Goal: Task Accomplishment & Management: Use online tool/utility

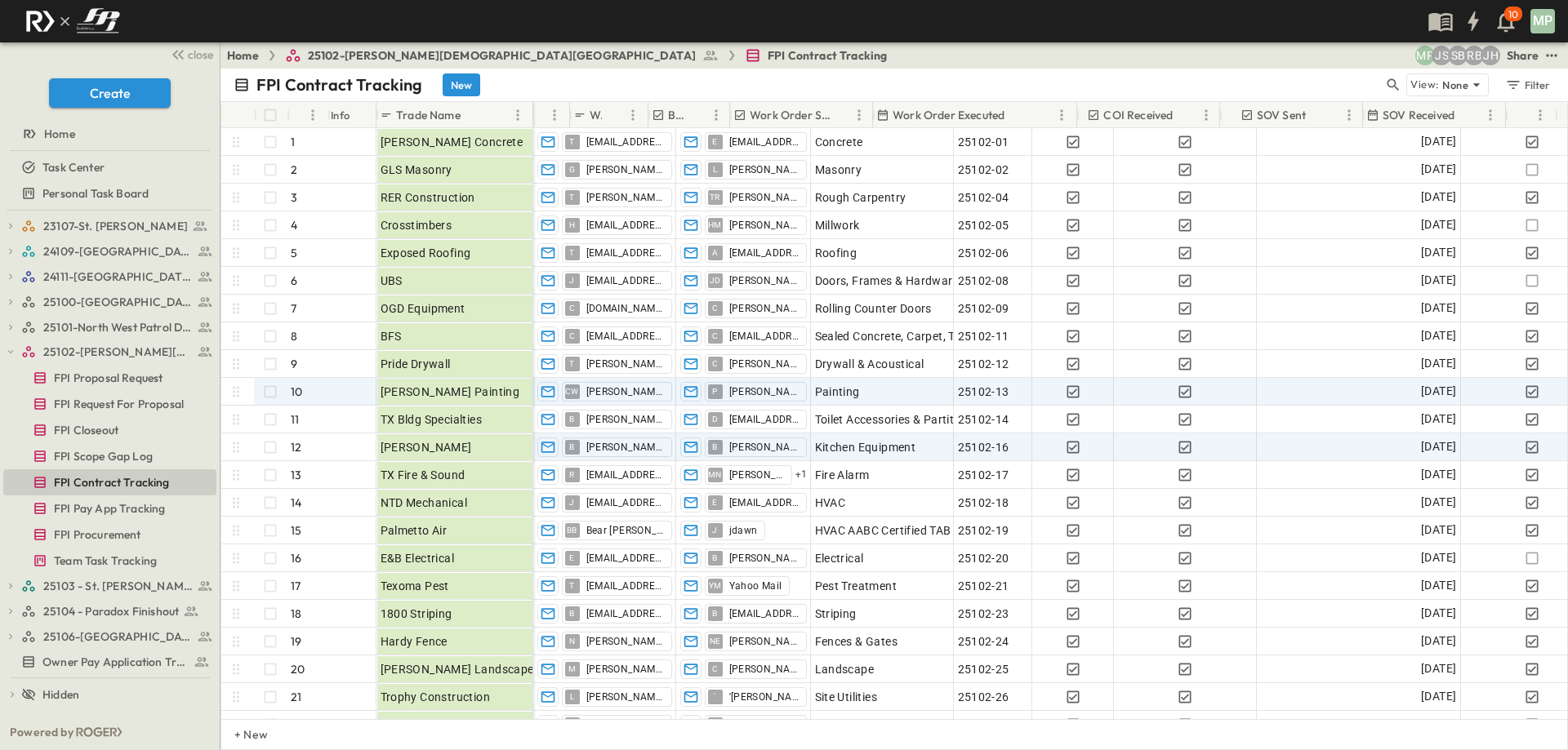
scroll to position [0, 384]
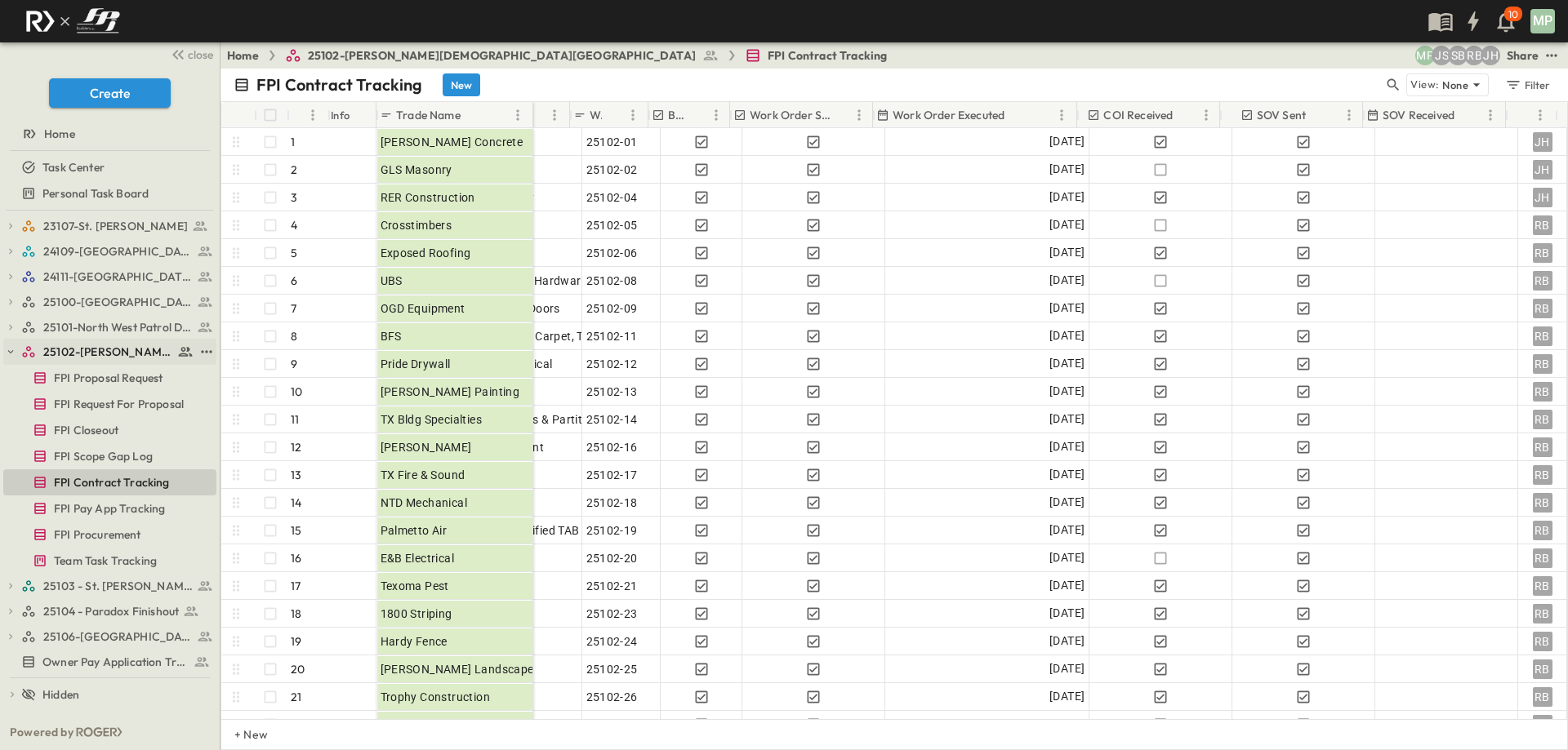
click at [5, 351] on icon "button" at bounding box center [11, 352] width 12 height 12
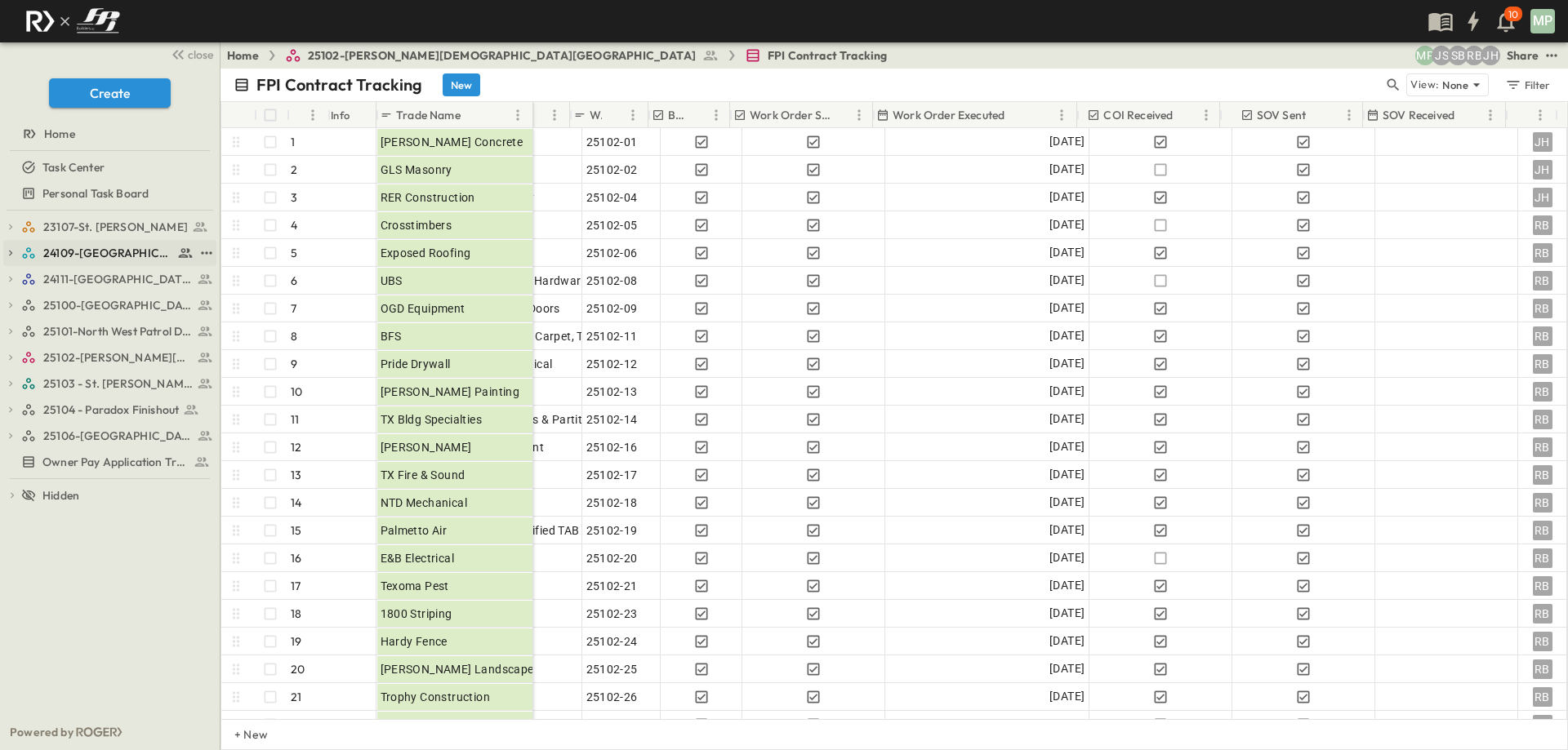
click at [10, 249] on icon "button" at bounding box center [11, 253] width 12 height 12
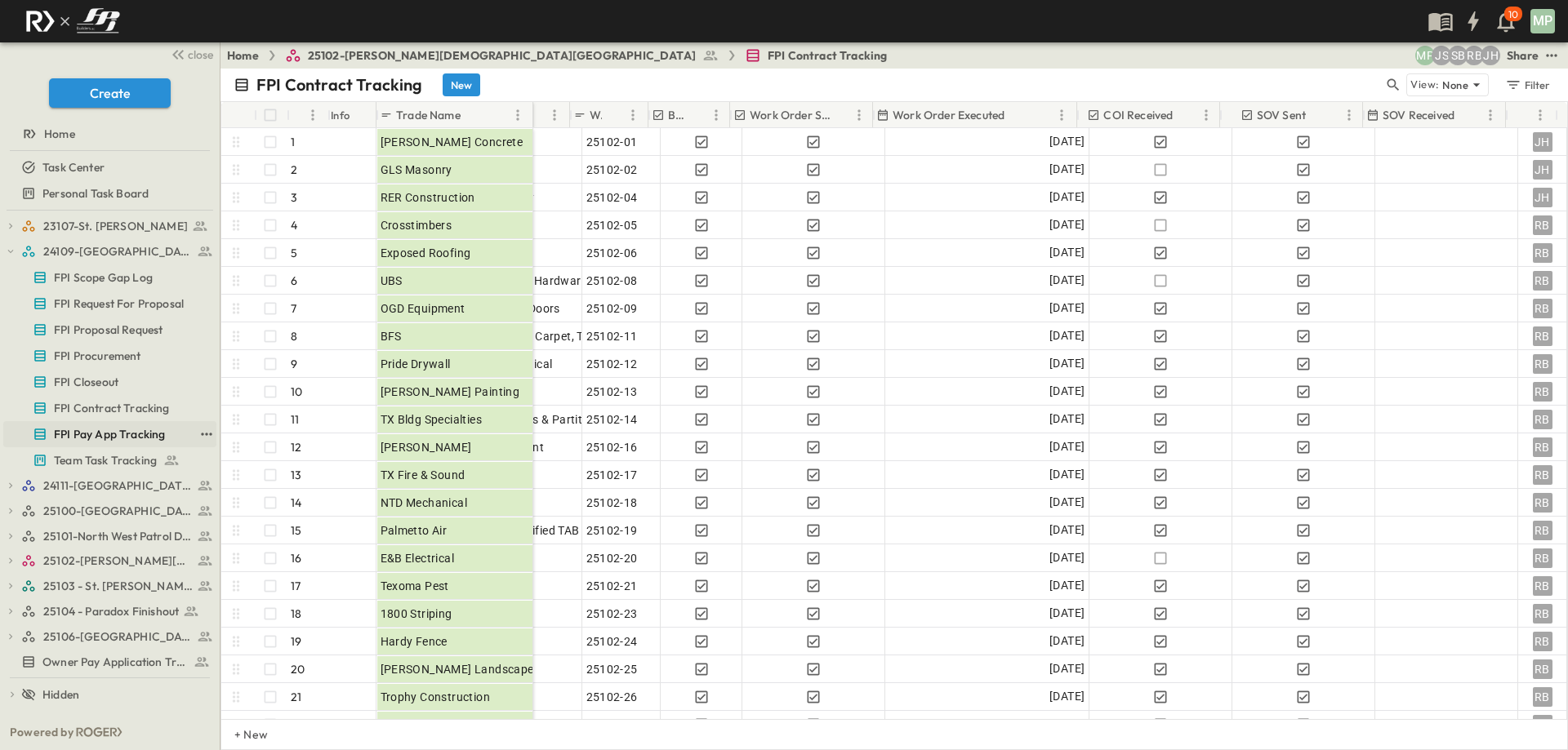
click at [101, 427] on span "FPI Pay App Tracking" at bounding box center [109, 434] width 111 height 17
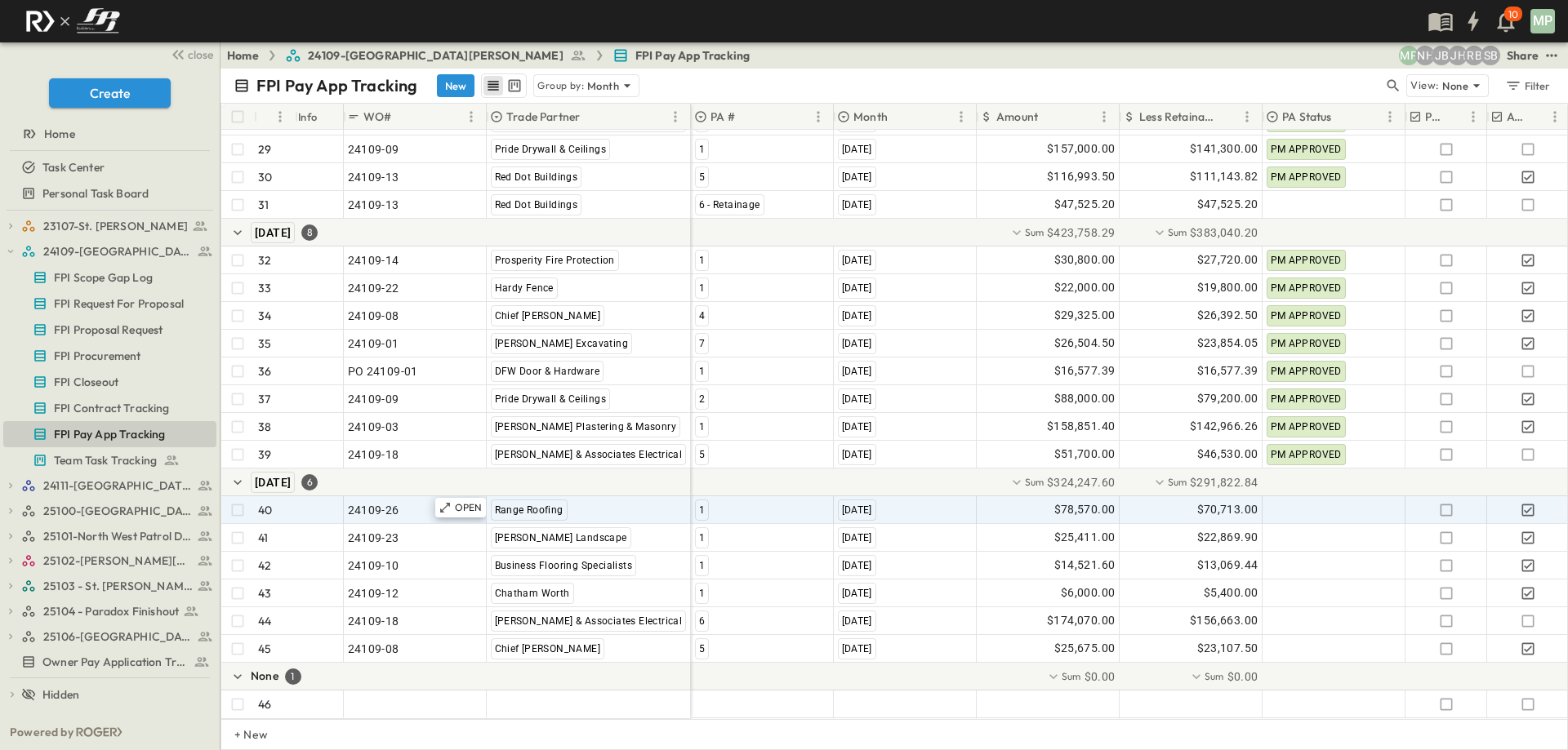
scroll to position [1006, 0]
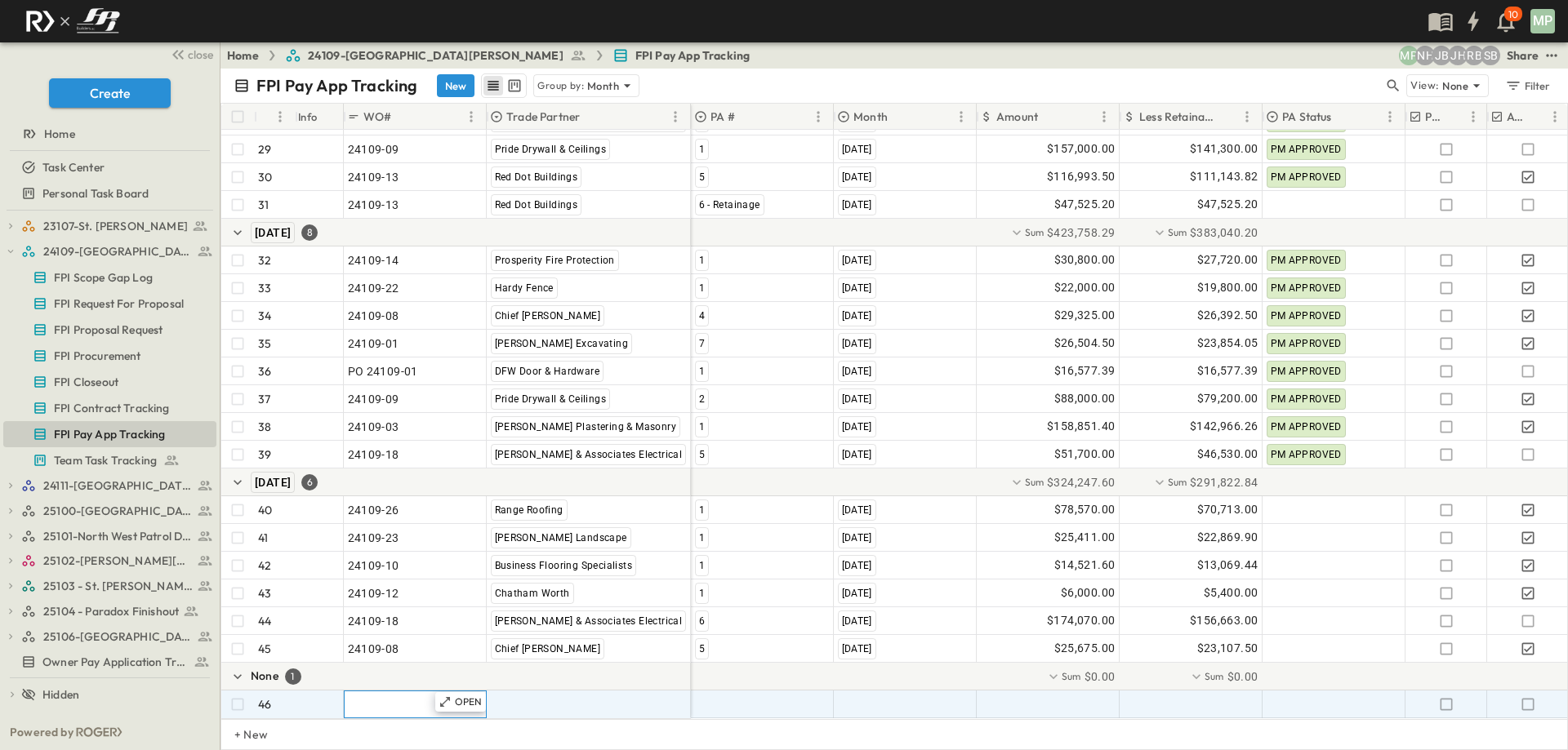
click at [379, 696] on span ""24101-01"" at bounding box center [377, 704] width 58 height 17
type input "********"
type input "*"
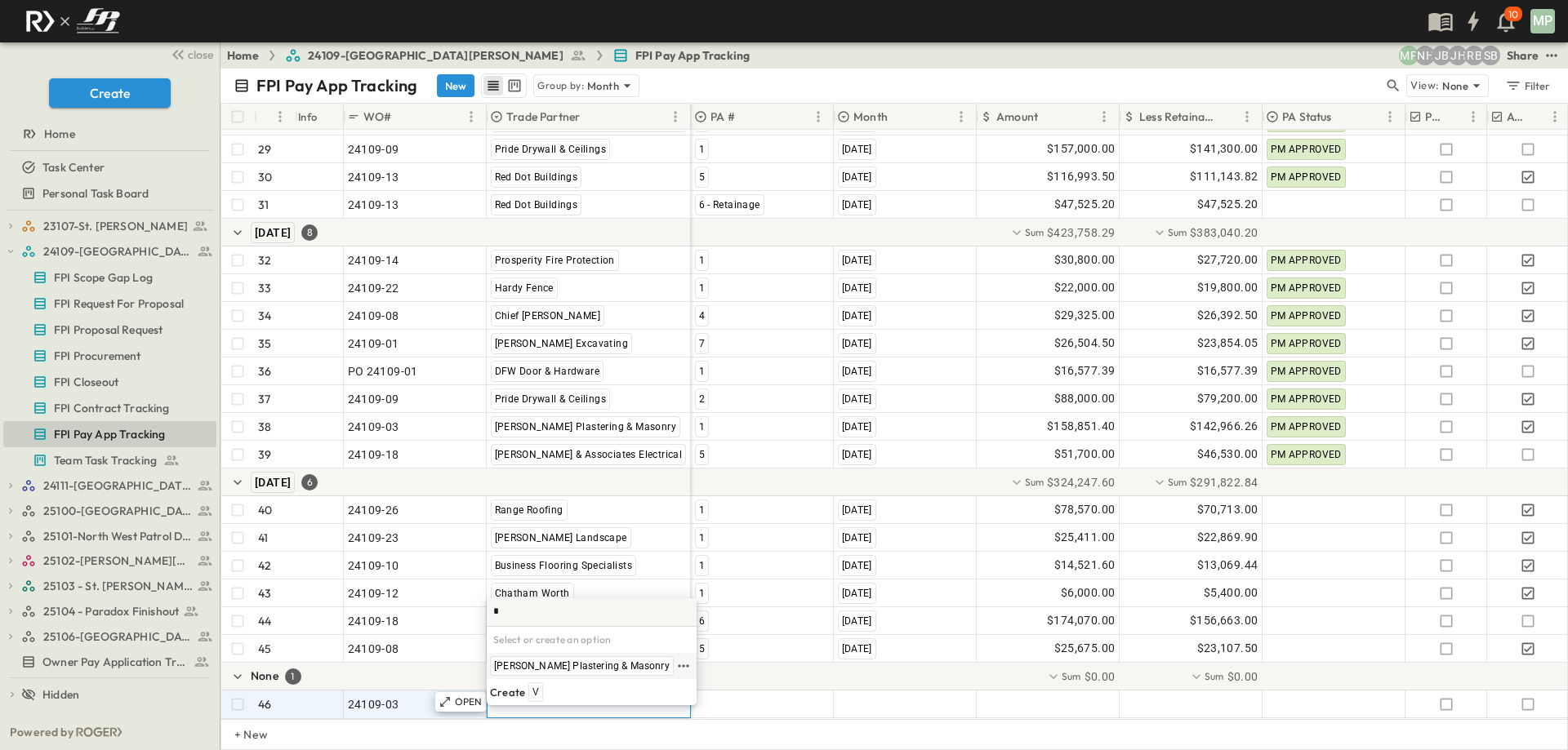
click at [581, 674] on div "[PERSON_NAME] Plastering & Masonry" at bounding box center [582, 666] width 184 height 19
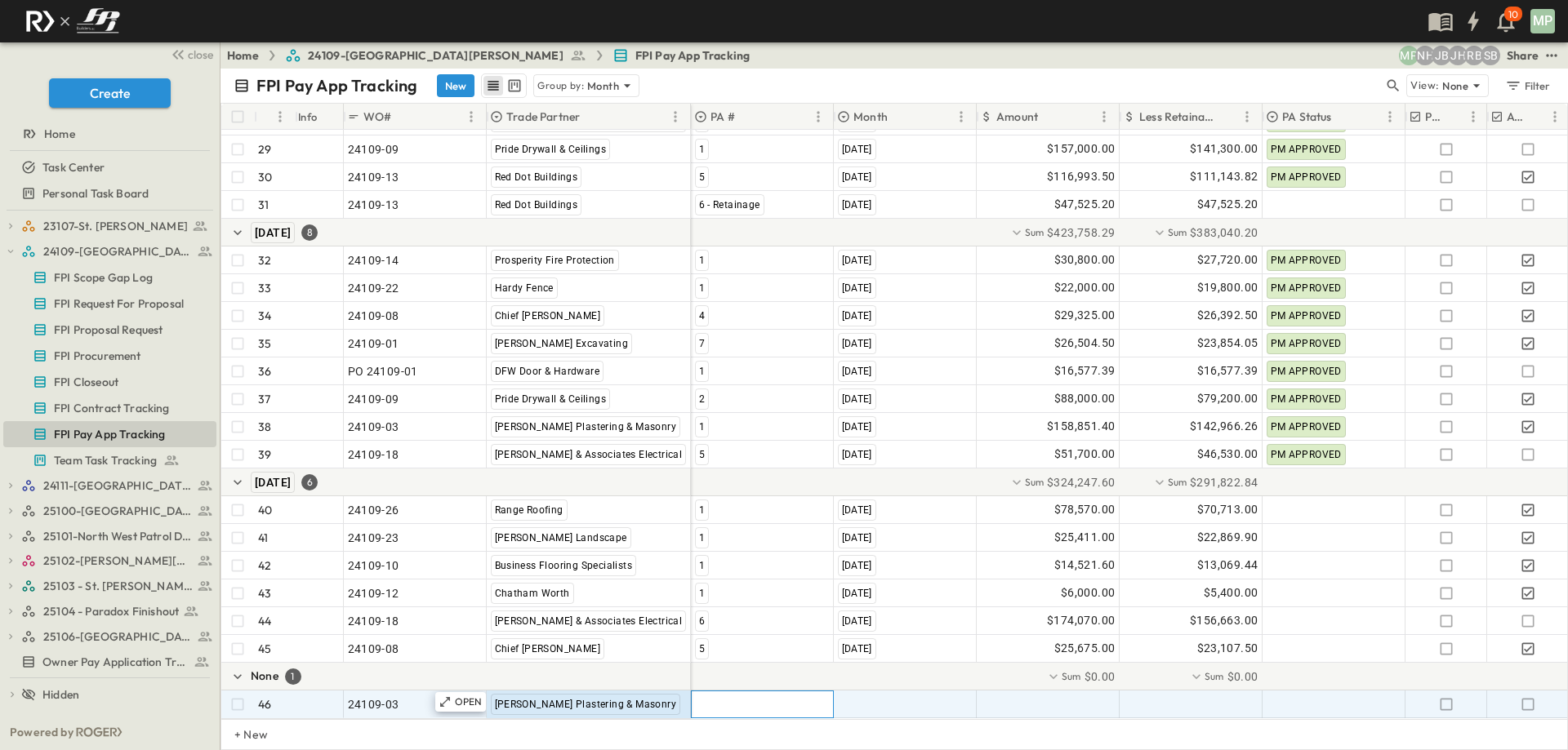
click at [720, 692] on div at bounding box center [762, 704] width 141 height 26
type input "*"
click at [705, 665] on span "2." at bounding box center [703, 665] width 8 height 13
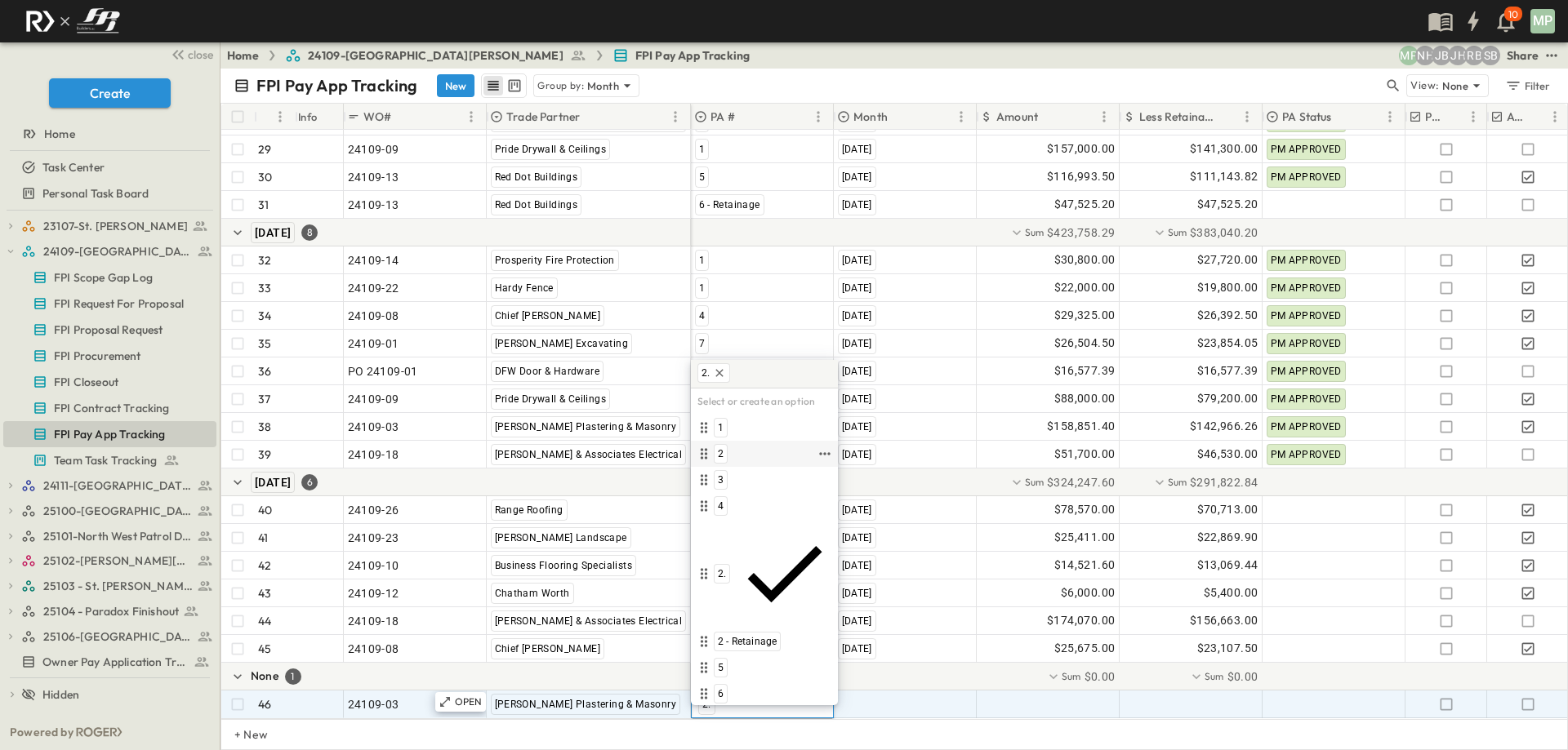
click at [719, 461] on span "2" at bounding box center [721, 453] width 6 height 13
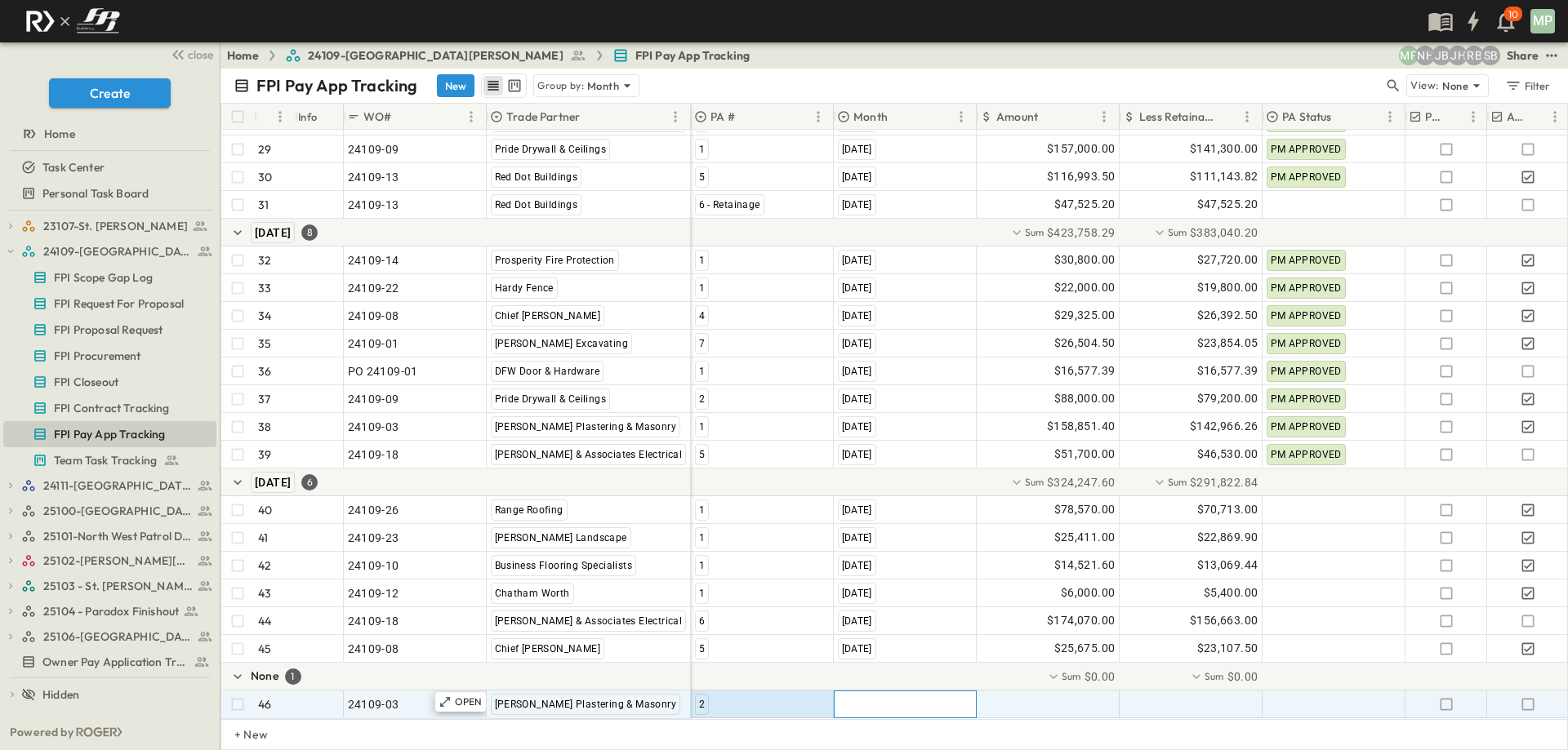
click at [842, 696] on span ""[DATE]"" at bounding box center [860, 704] width 43 height 17
type input "*"
click at [871, 664] on span "[DATE]" at bounding box center [856, 665] width 29 height 13
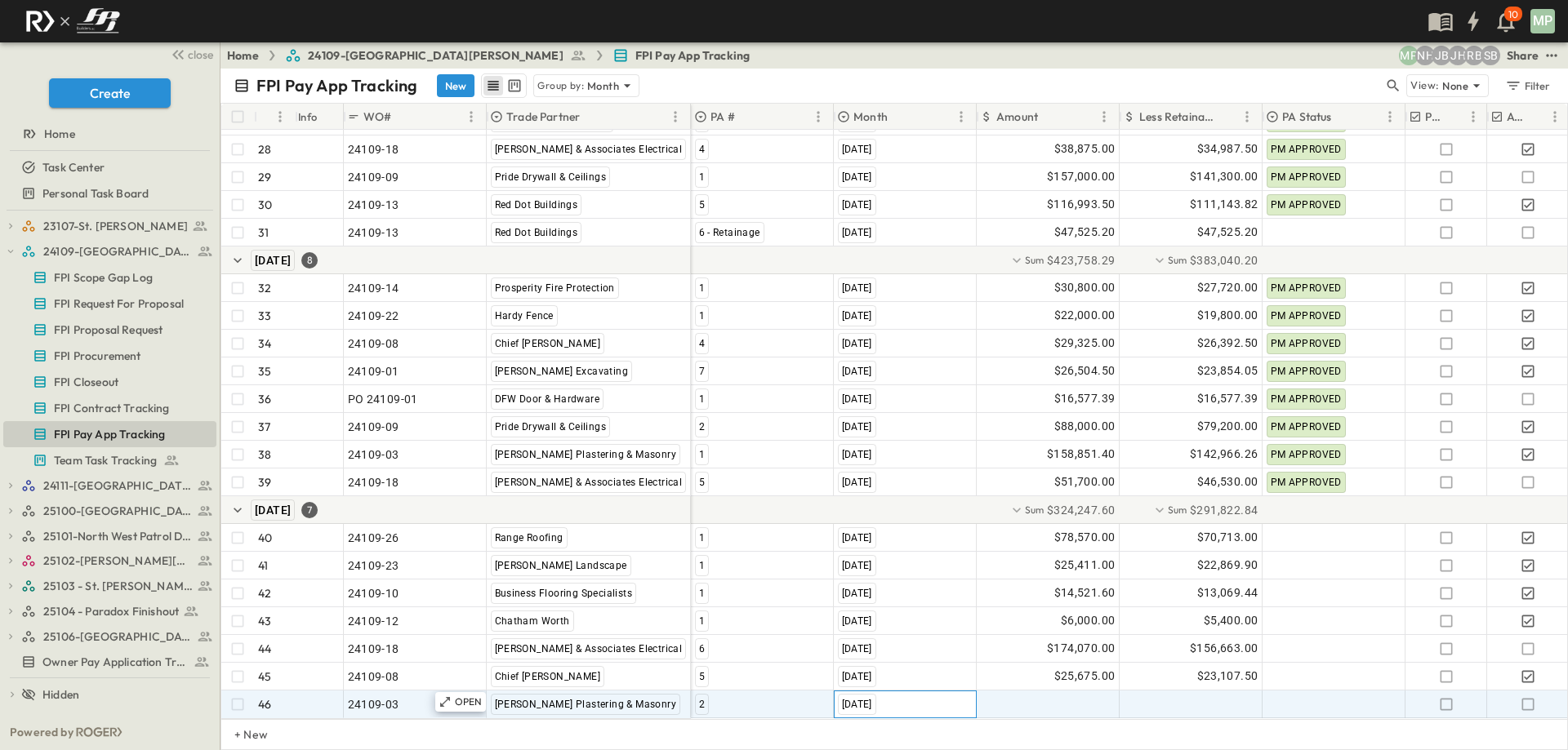
scroll to position [978, 0]
click at [1041, 692] on div at bounding box center [1048, 704] width 141 height 26
type input "********"
click at [1523, 696] on icon "button" at bounding box center [1528, 704] width 17 height 17
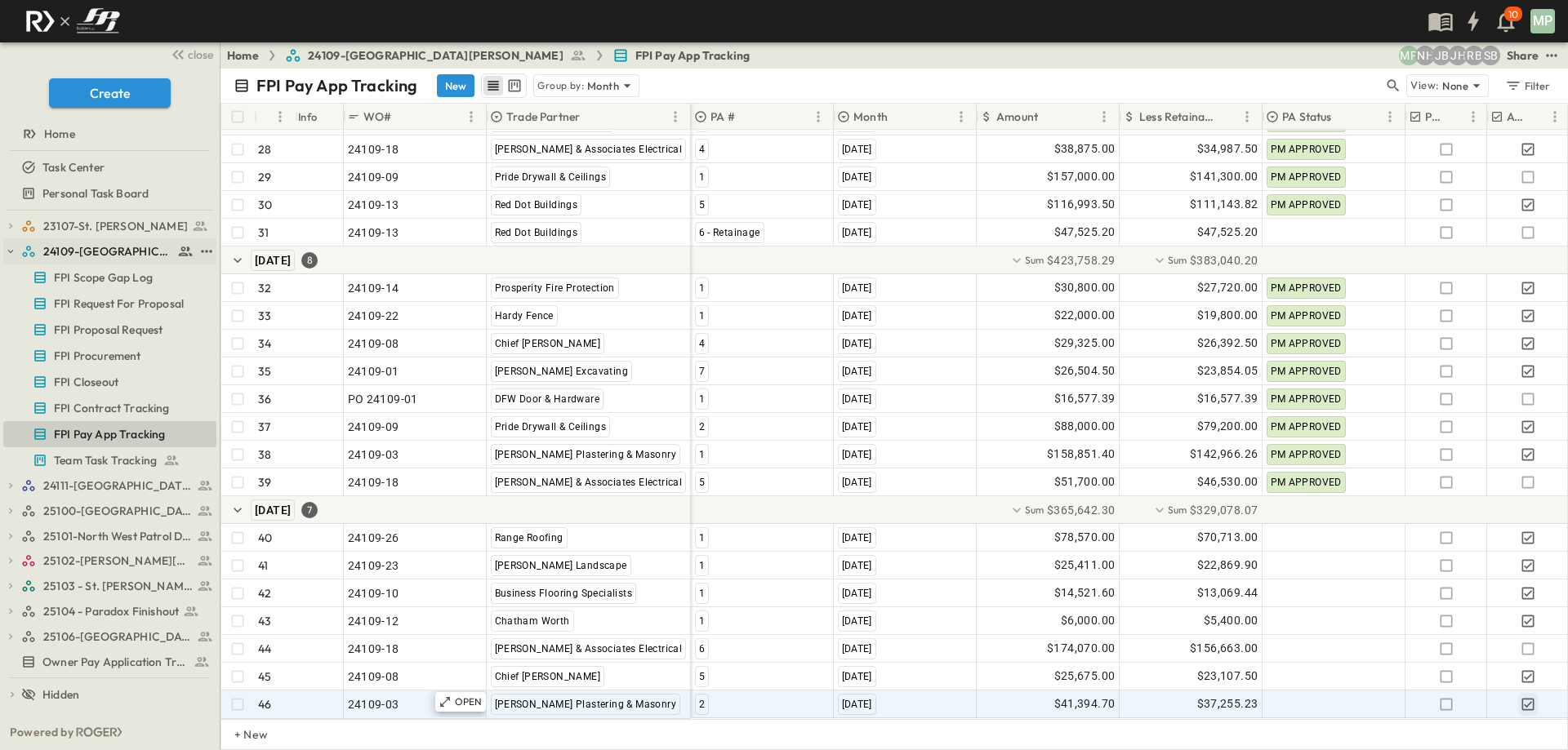
click at [8, 250] on icon "button" at bounding box center [11, 251] width 12 height 12
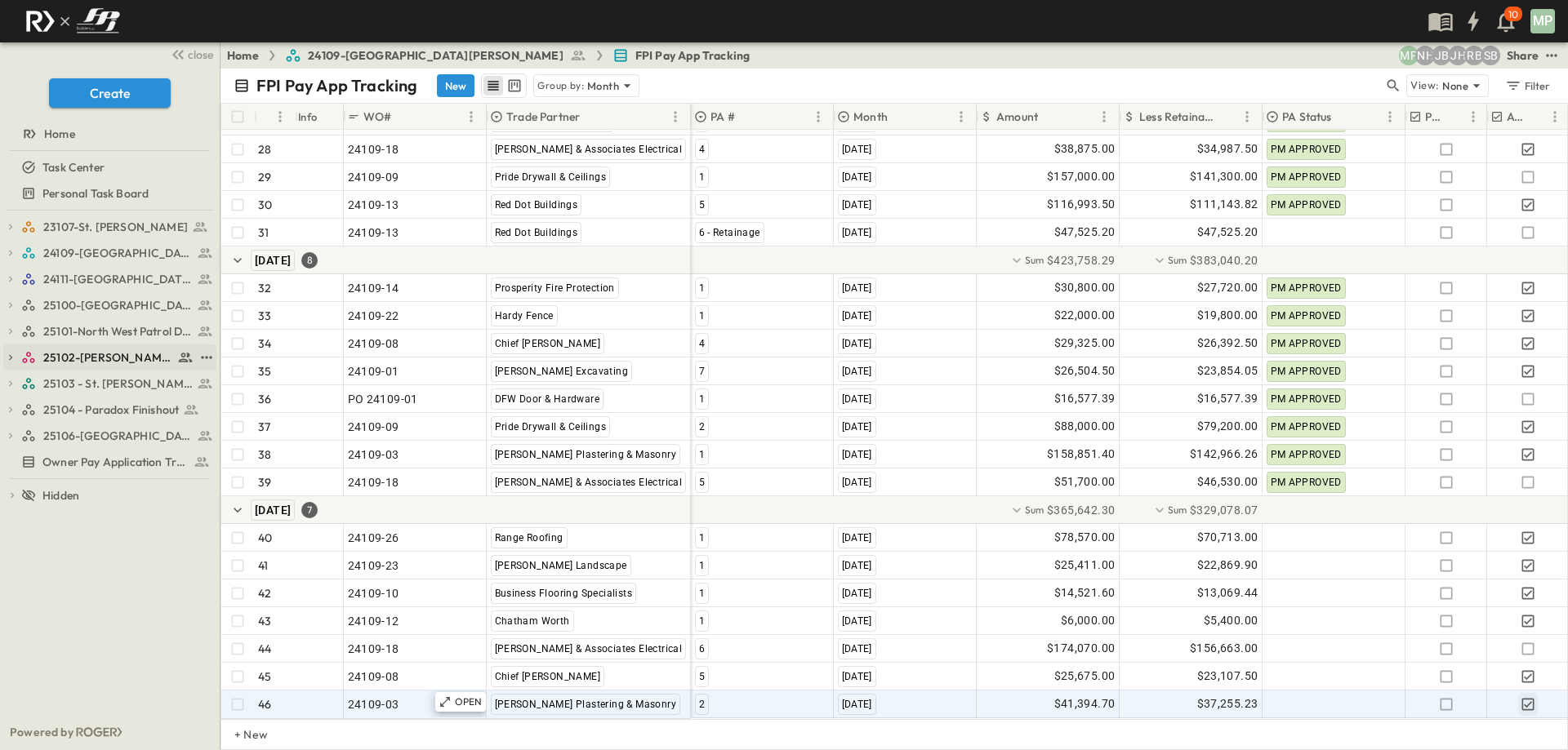
click at [8, 355] on icon "button" at bounding box center [11, 357] width 12 height 12
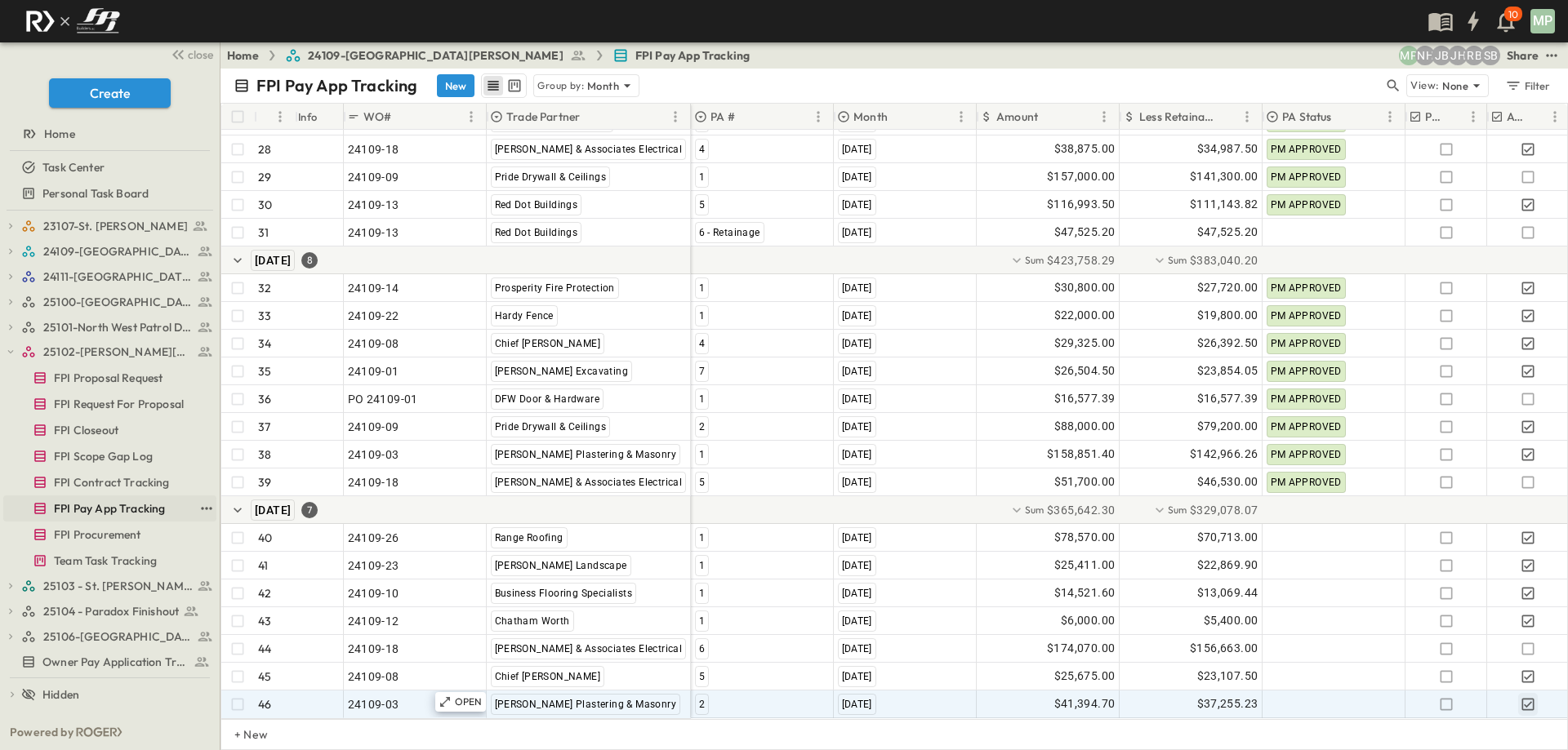
click at [114, 507] on span "FPI Pay App Tracking" at bounding box center [109, 508] width 111 height 17
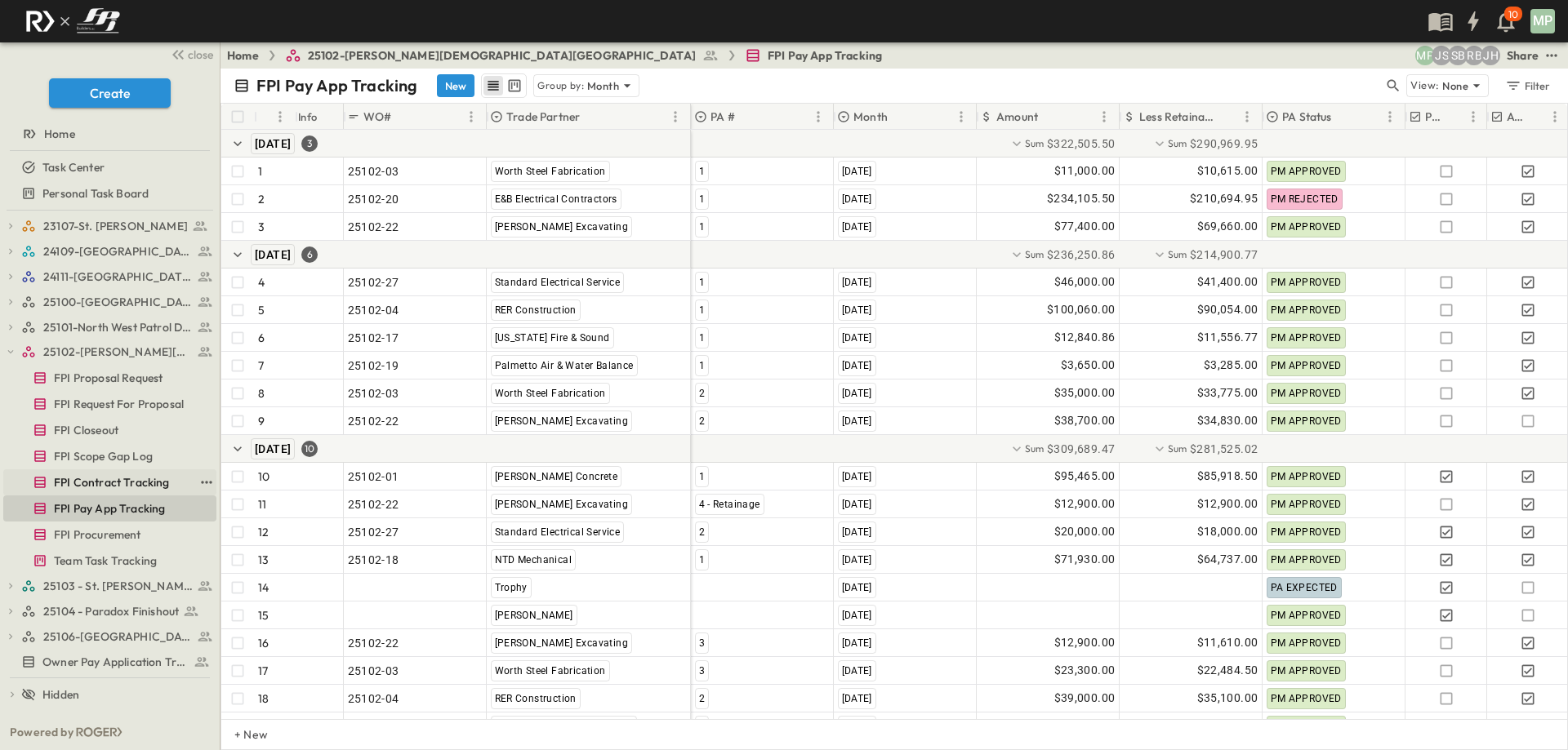
click at [129, 482] on span "FPI Contract Tracking" at bounding box center [111, 482] width 116 height 17
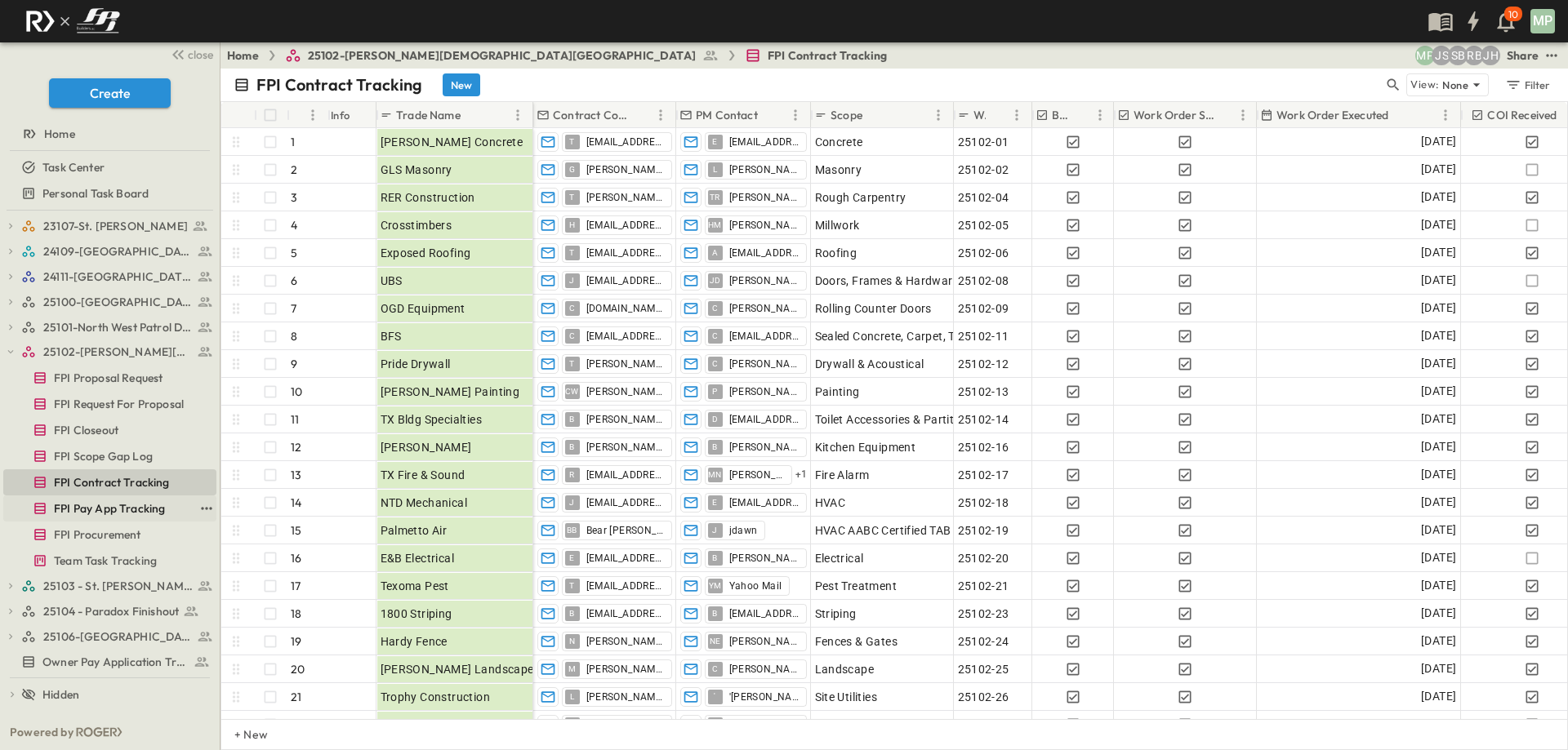
click at [96, 512] on span "FPI Pay App Tracking" at bounding box center [109, 508] width 111 height 17
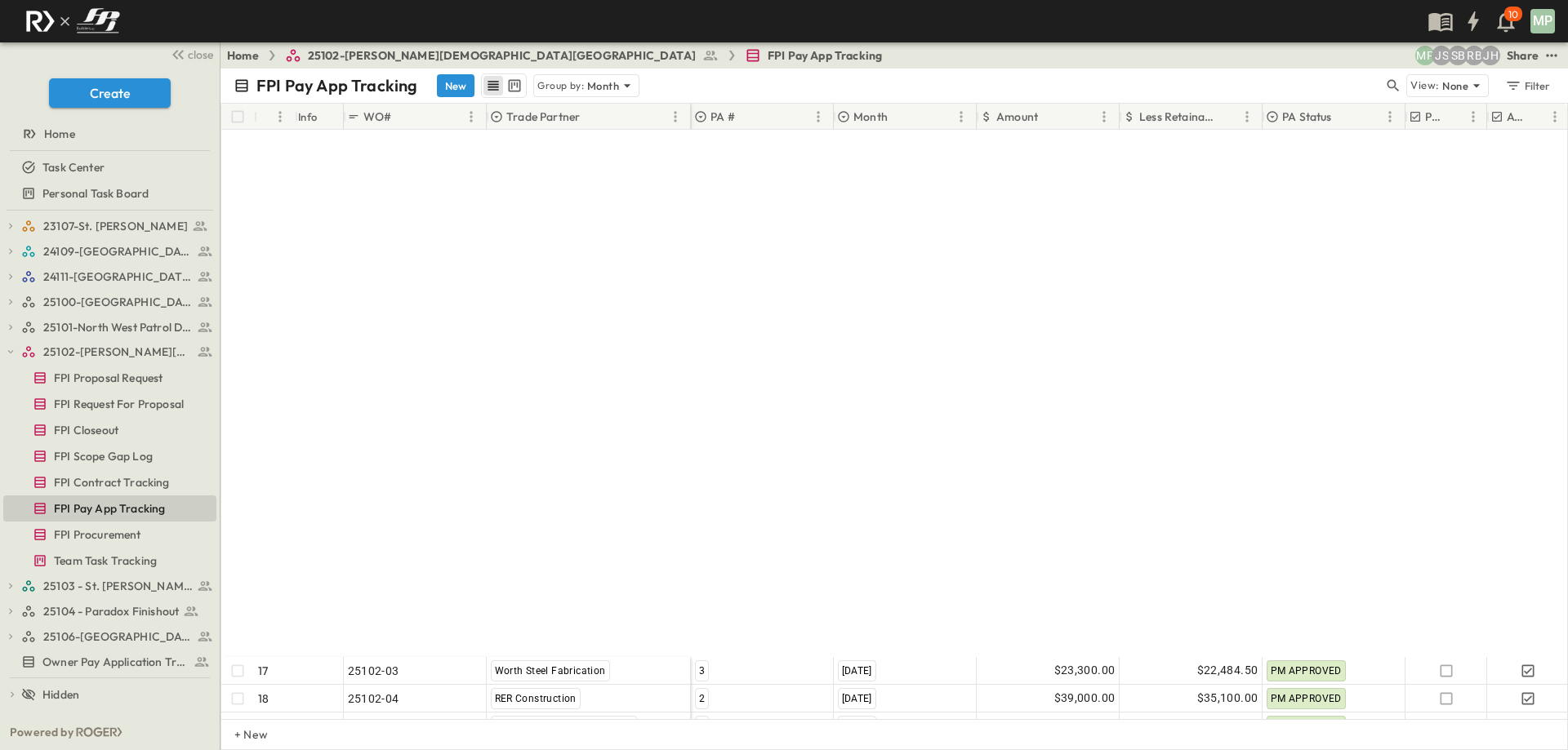
scroll to position [589, 0]
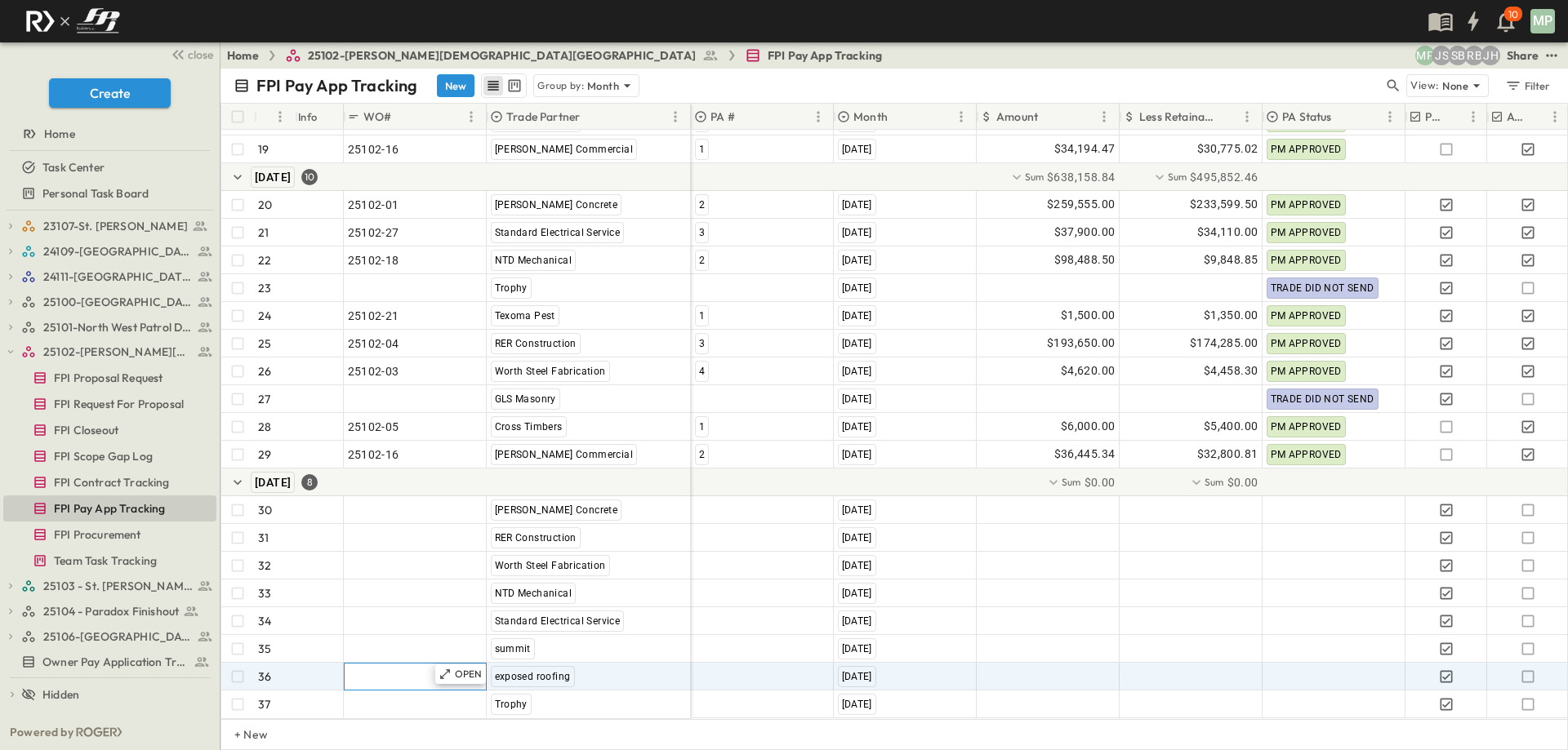
click at [411, 669] on div ""24101-01"" at bounding box center [415, 676] width 134 height 22
type input "********"
click at [740, 672] on div at bounding box center [762, 676] width 141 height 26
type input "*"
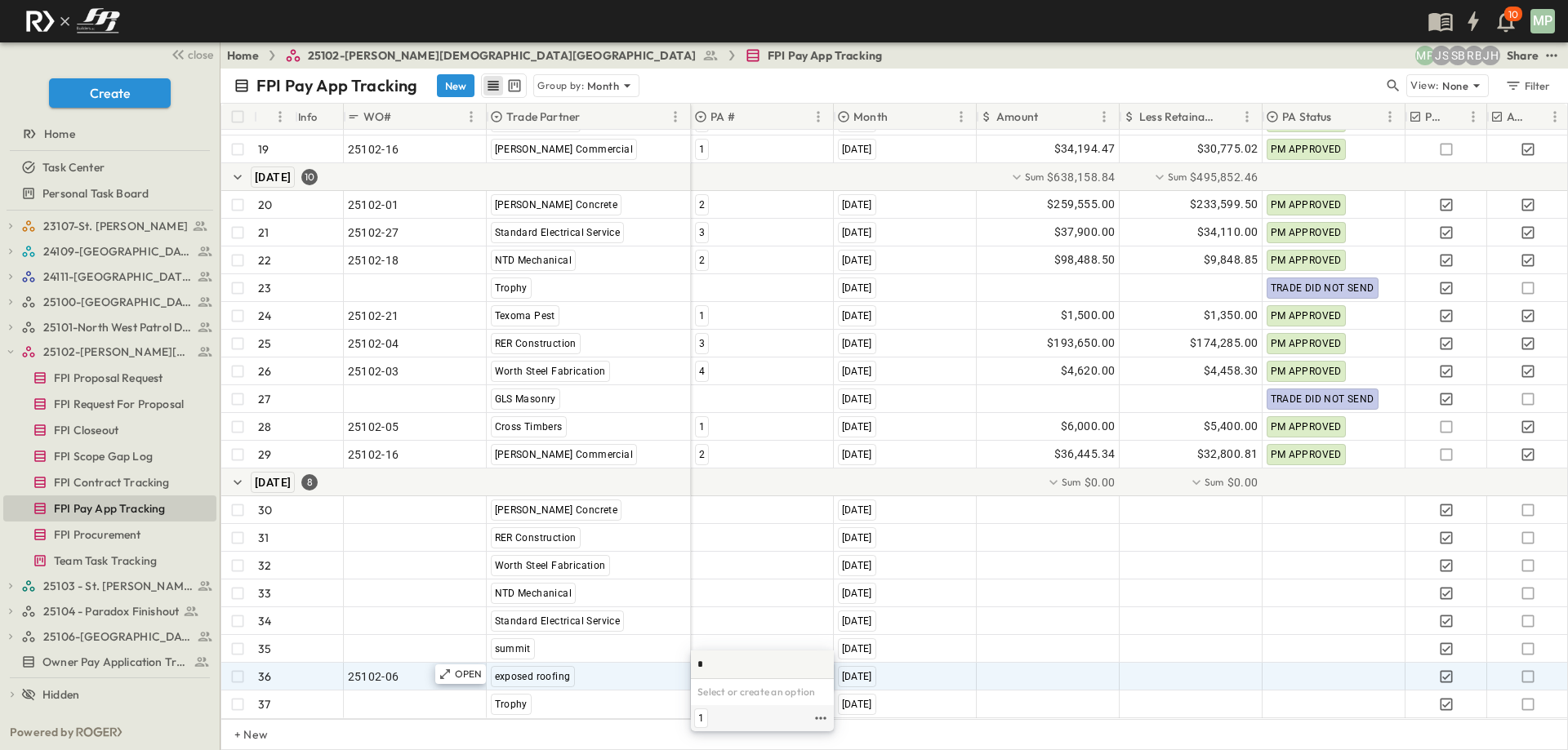
click at [704, 723] on span "1" at bounding box center [702, 718] width 6 height 13
click at [1017, 668] on div at bounding box center [1048, 676] width 141 height 26
type input "*********"
click at [1181, 663] on div at bounding box center [1191, 676] width 141 height 26
type input "*********"
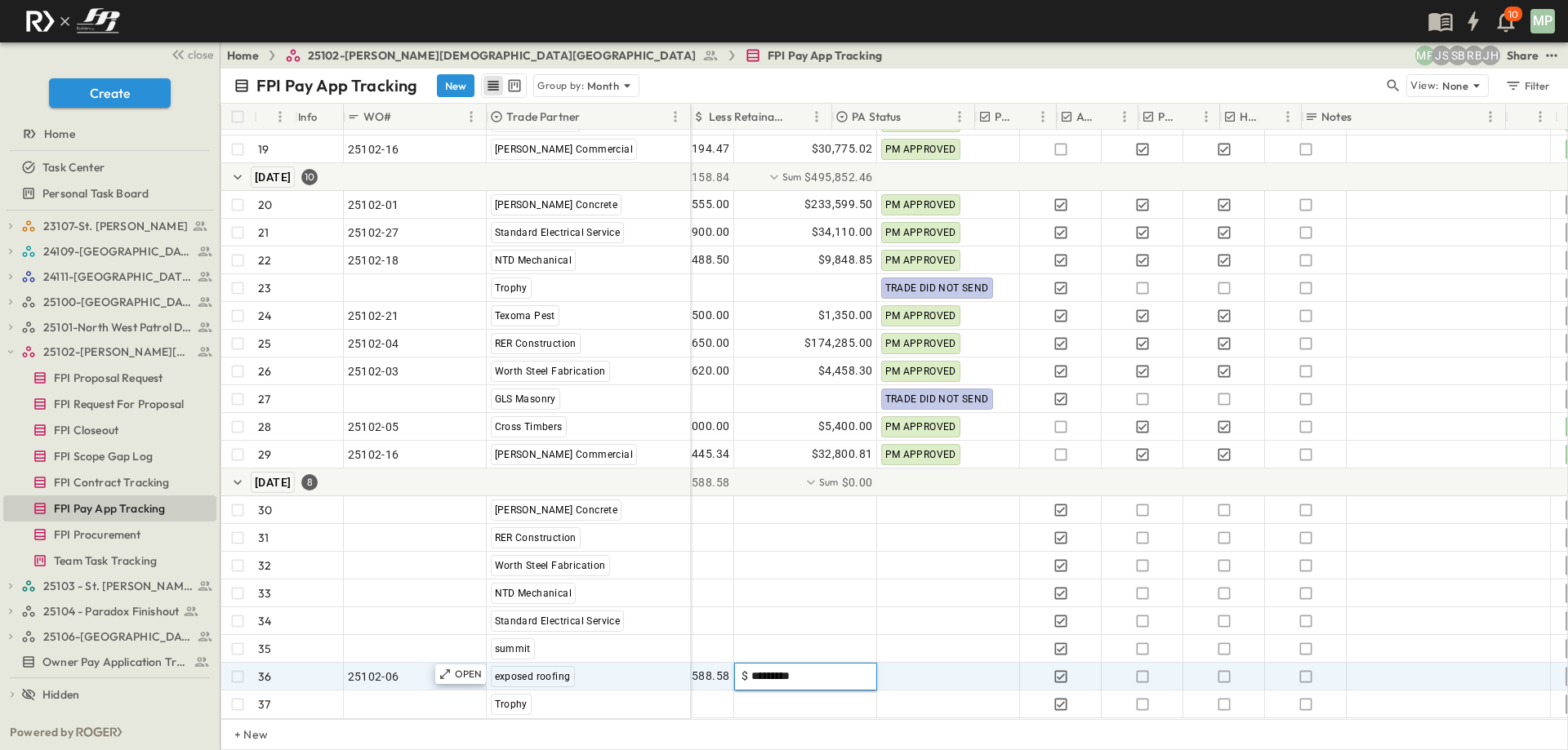
scroll to position [589, 431]
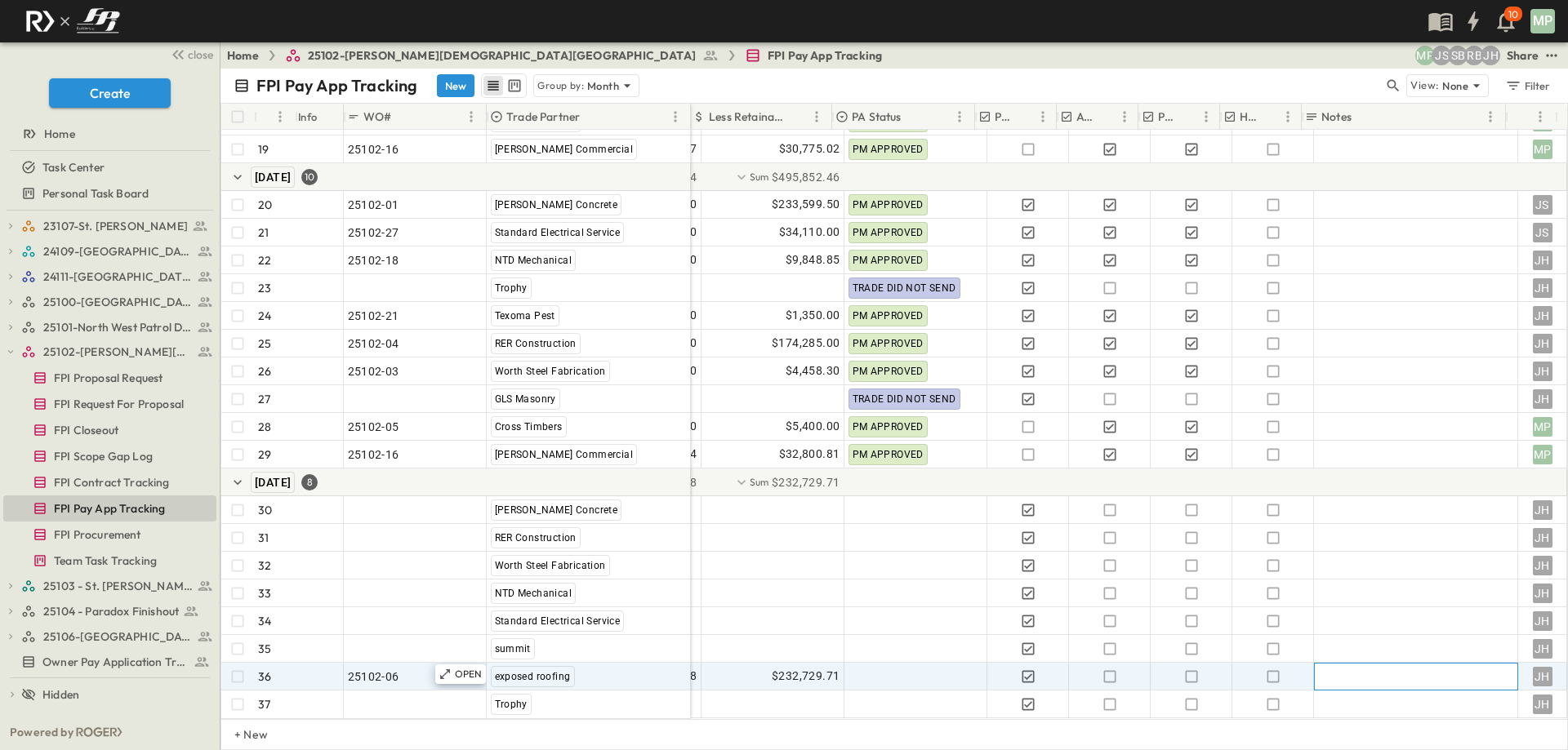
click at [1342, 674] on div at bounding box center [1416, 676] width 196 height 22
click at [1103, 670] on icon "button" at bounding box center [1109, 676] width 13 height 13
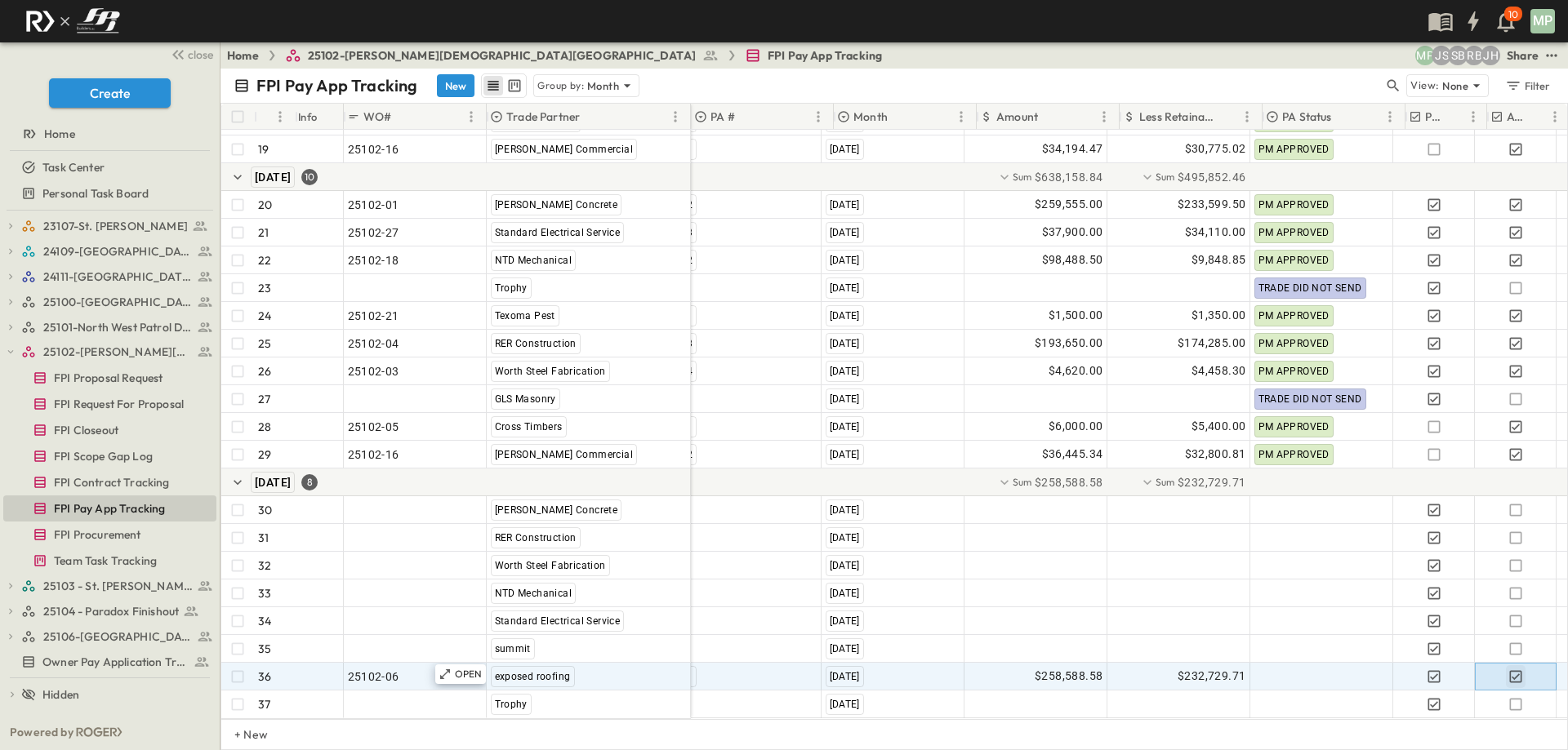
scroll to position [589, 0]
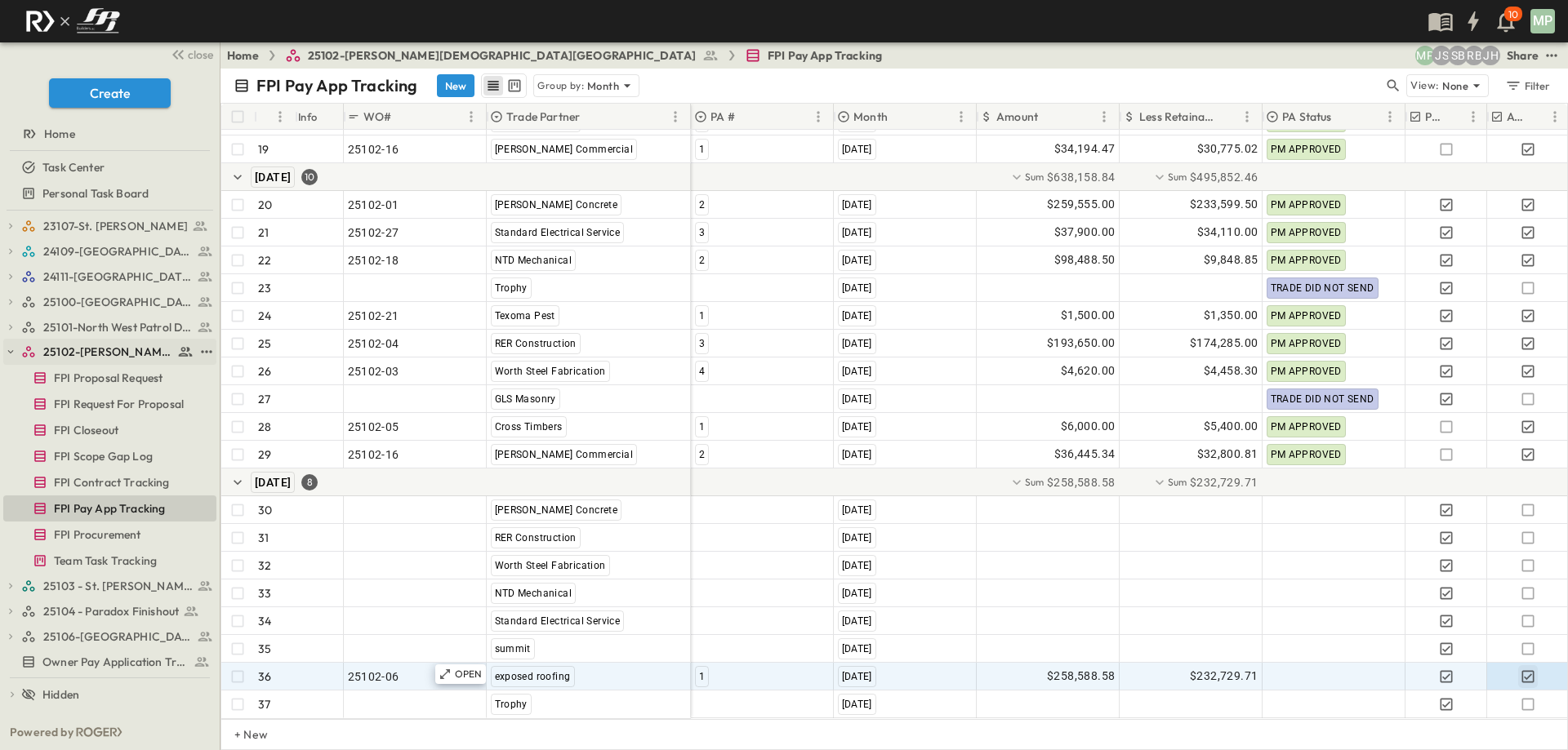
click at [14, 351] on icon "button" at bounding box center [11, 352] width 12 height 12
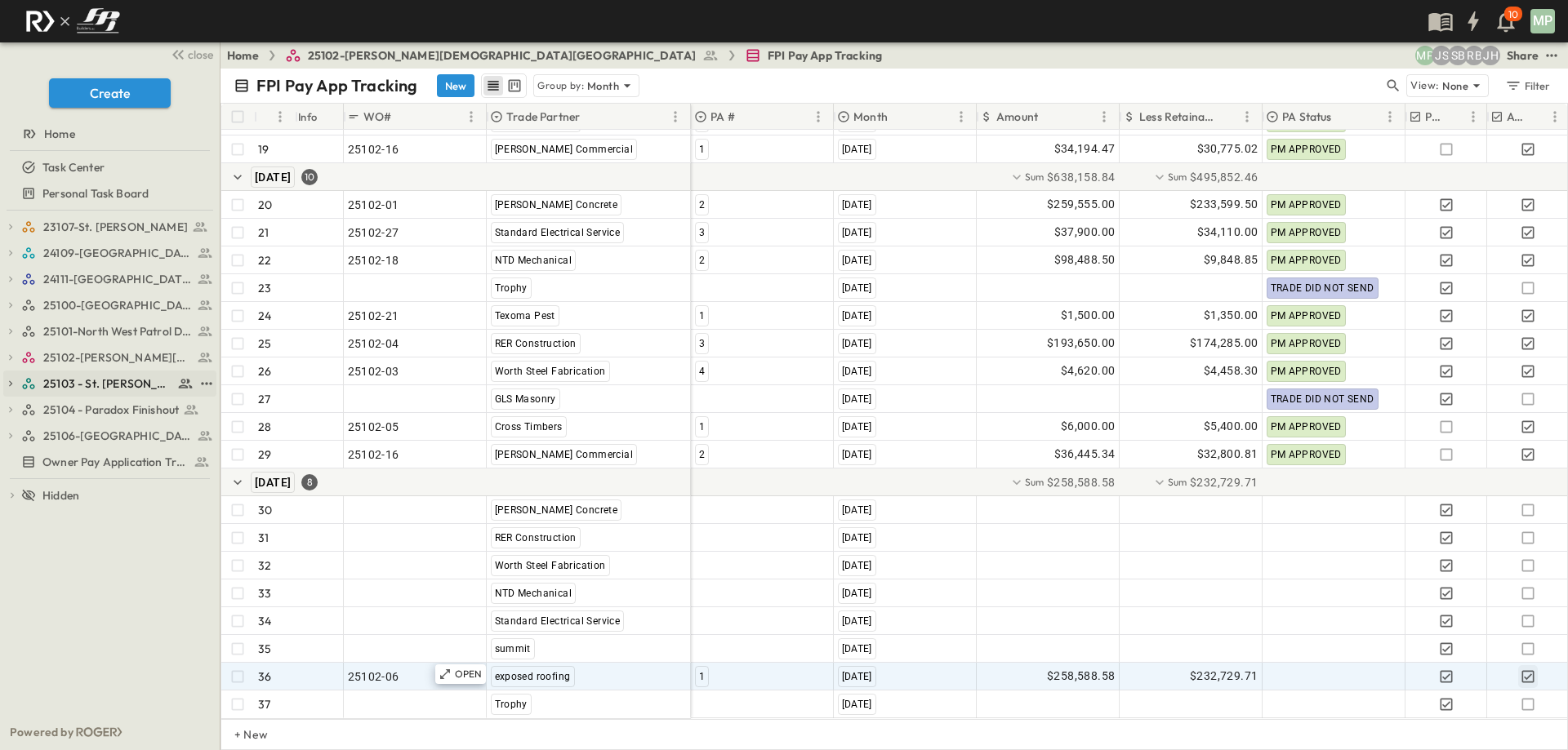
click at [17, 382] on button "button" at bounding box center [10, 383] width 15 height 15
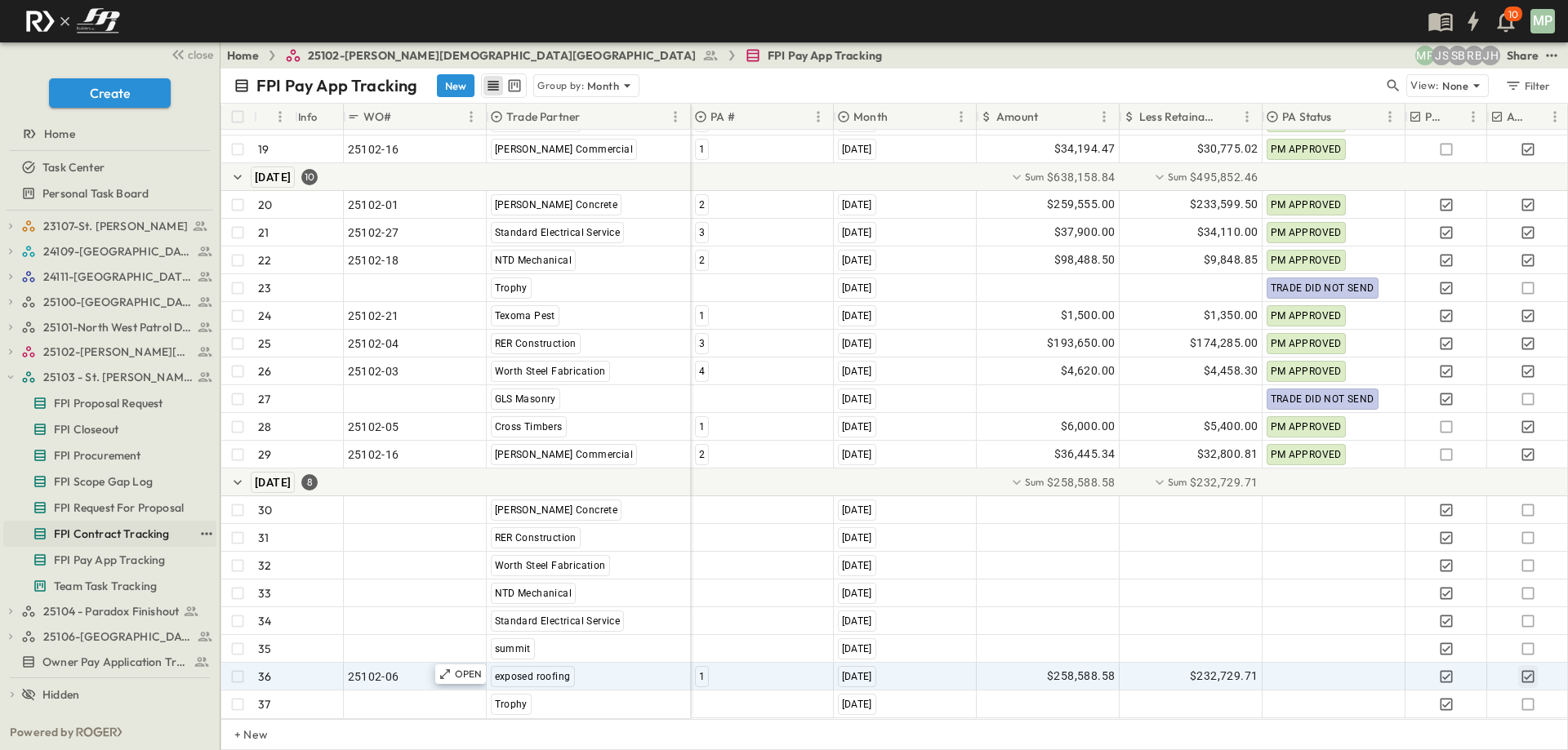
click at [137, 534] on span "FPI Contract Tracking" at bounding box center [111, 534] width 116 height 17
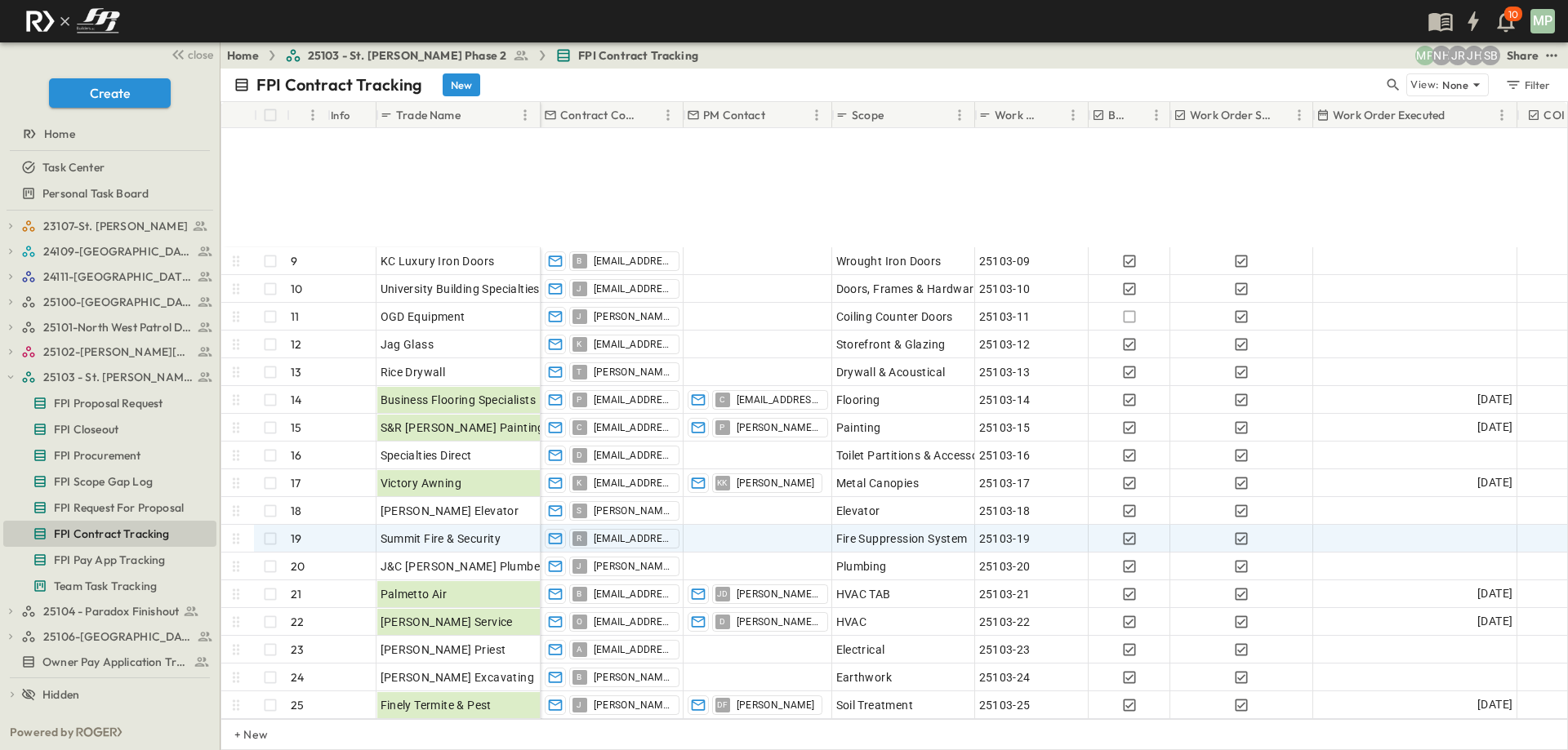
scroll to position [408, 0]
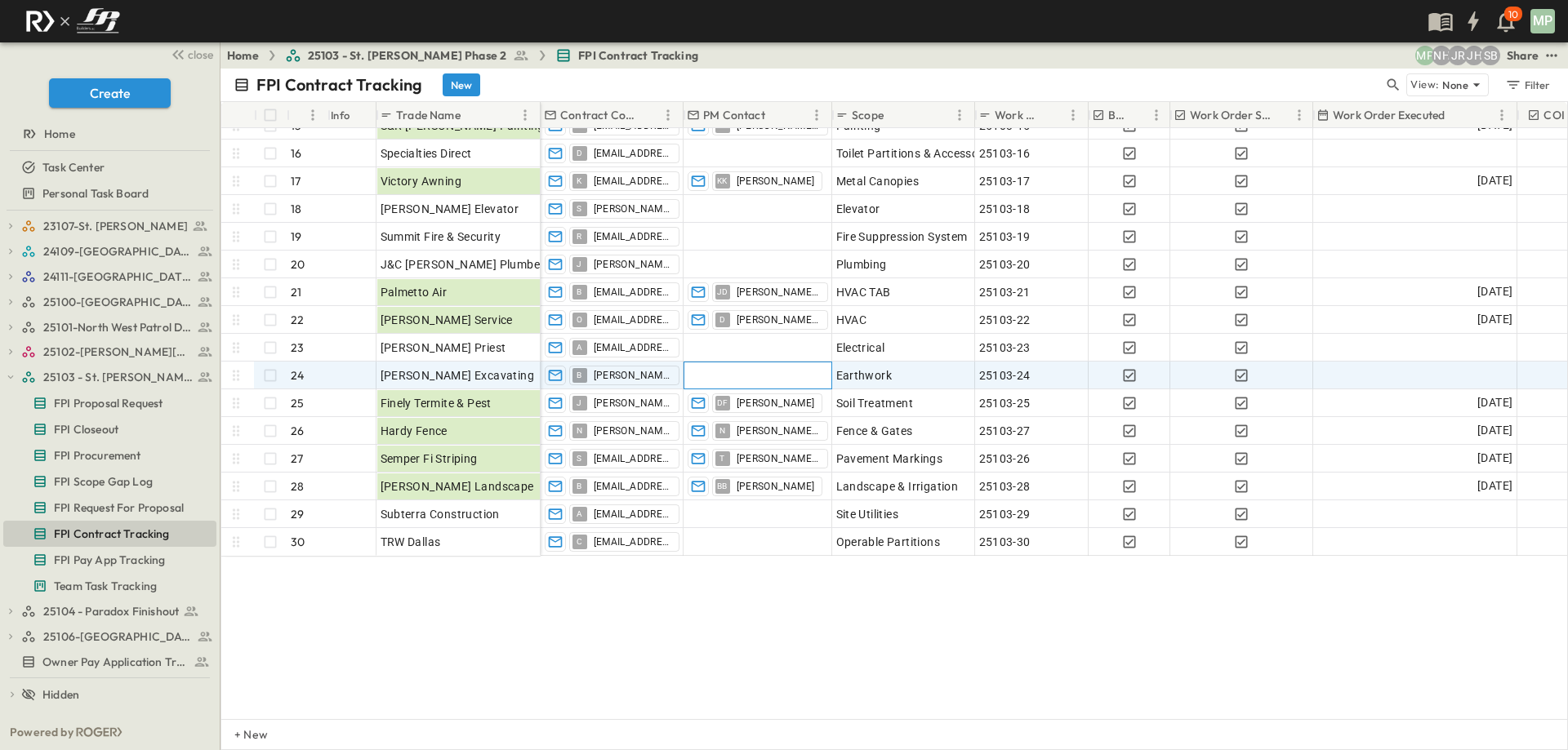
click at [746, 370] on div at bounding box center [757, 375] width 147 height 26
type input "*"
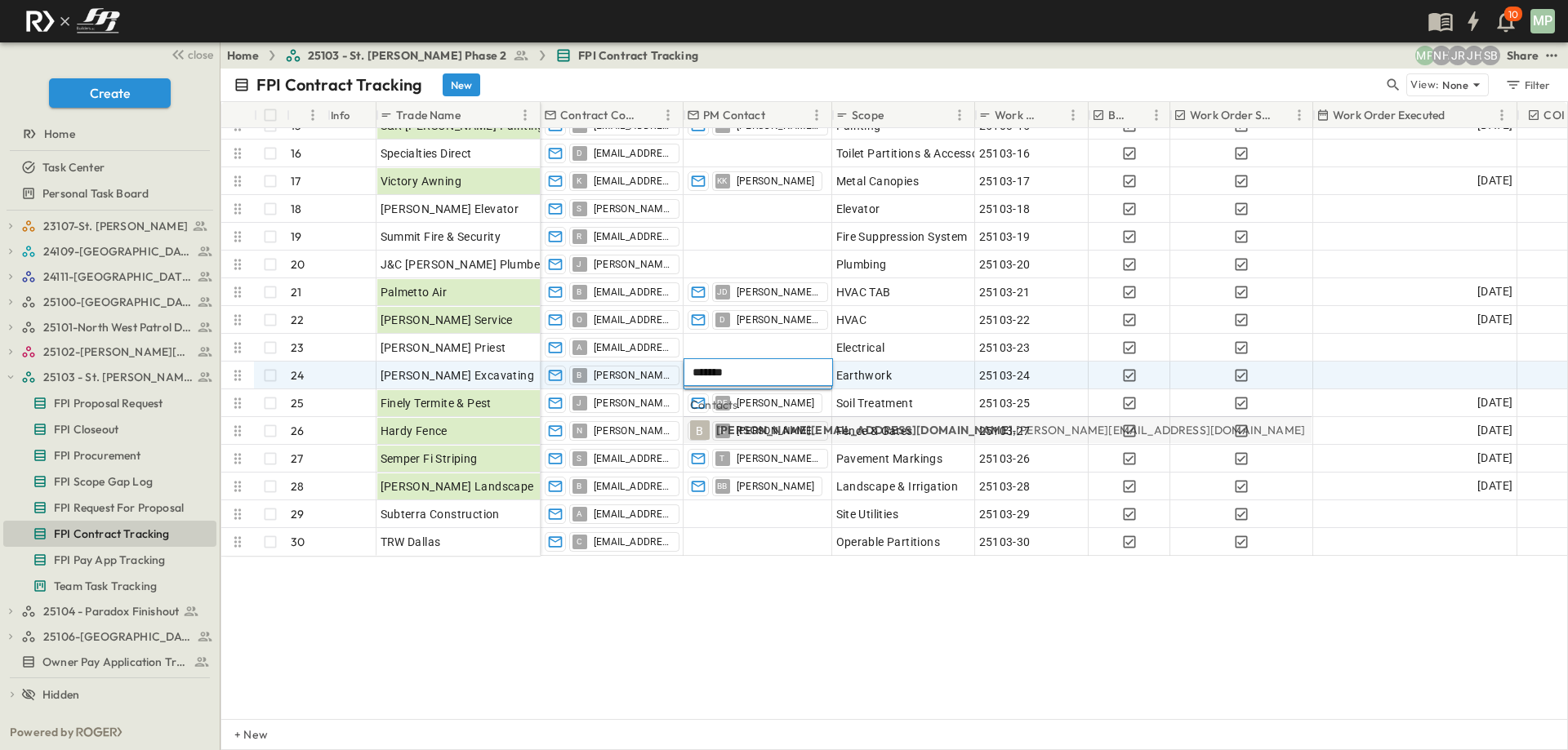
type input "*******"
click at [780, 429] on p "[PERSON_NAME][EMAIL_ADDRESS][DOMAIN_NAME], [PERSON_NAME][EMAIL_ADDRESS][DOMAIN_…" at bounding box center [1011, 430] width 589 height 17
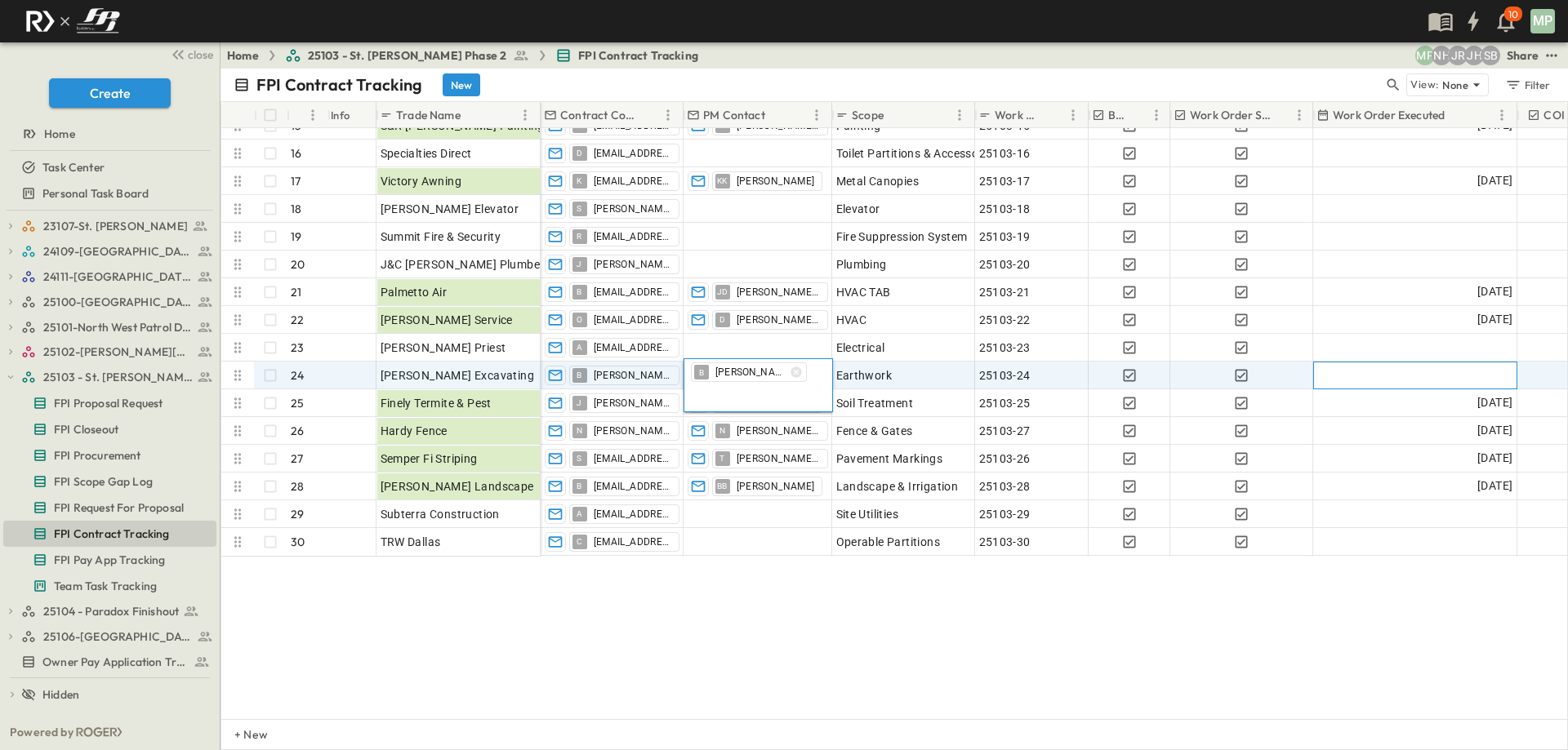
click at [1399, 376] on div at bounding box center [1416, 375] width 203 height 26
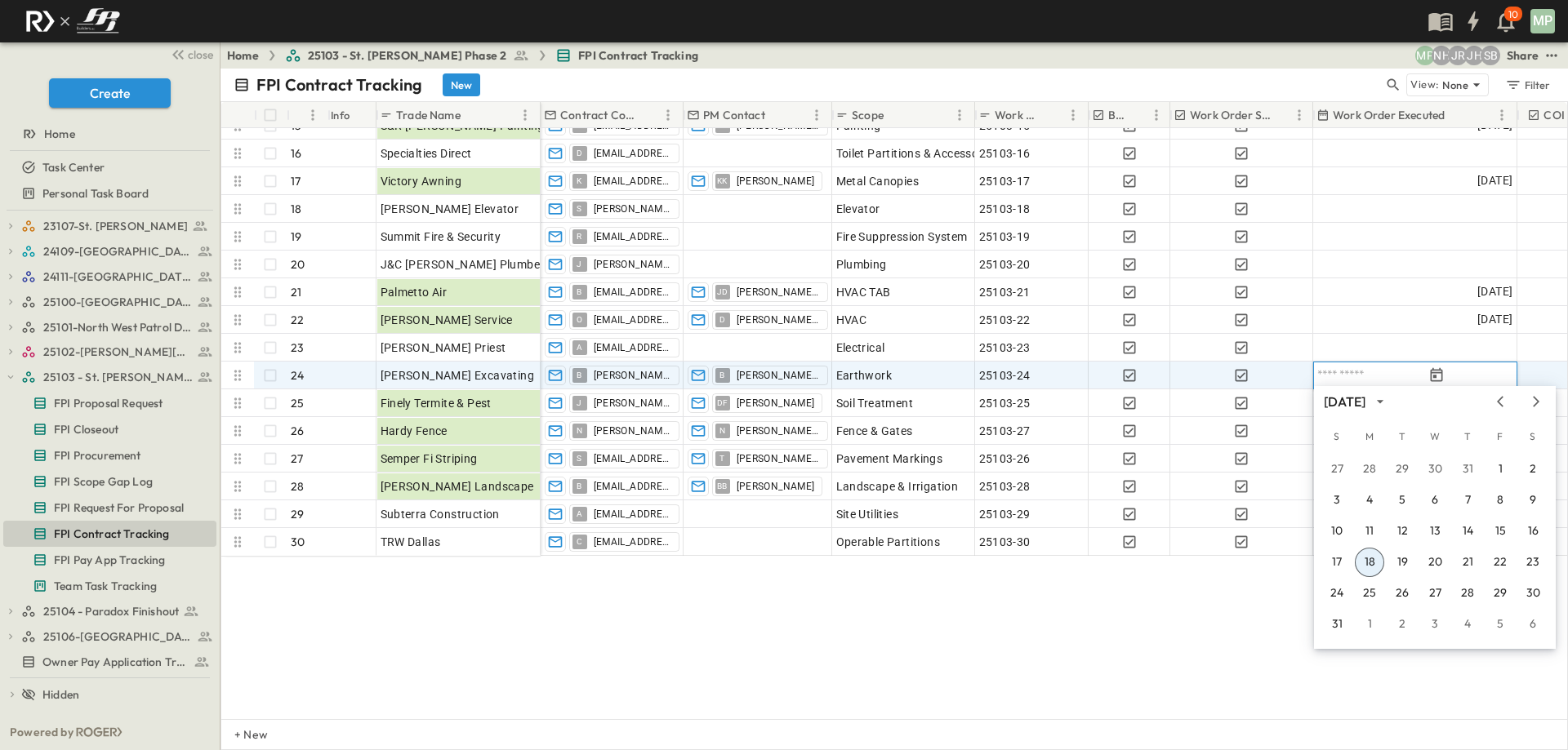
click at [1424, 373] on input "text" at bounding box center [1370, 375] width 106 height 16
type input "**********"
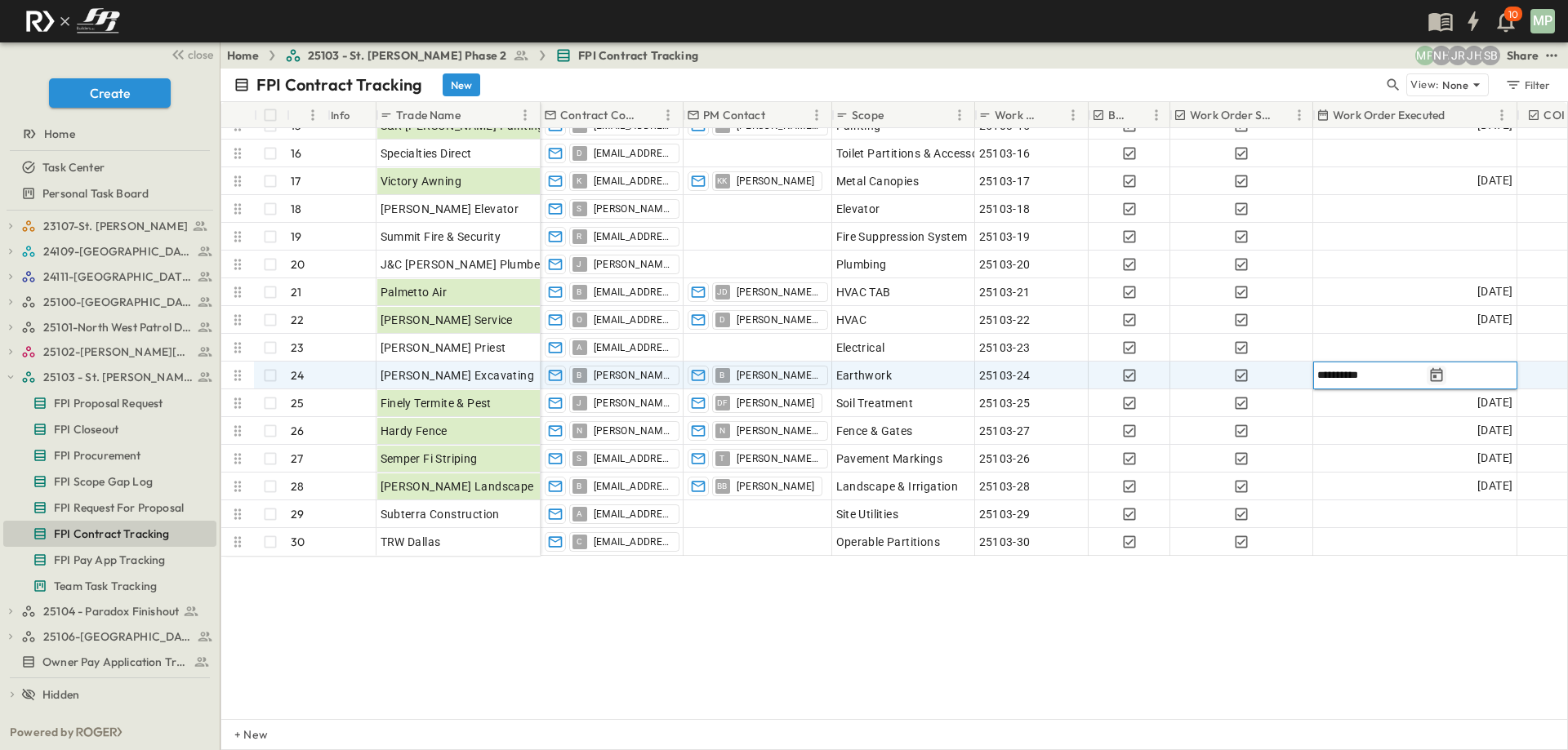
click at [1443, 373] on icon "Tracking Date Menu" at bounding box center [1437, 374] width 13 height 14
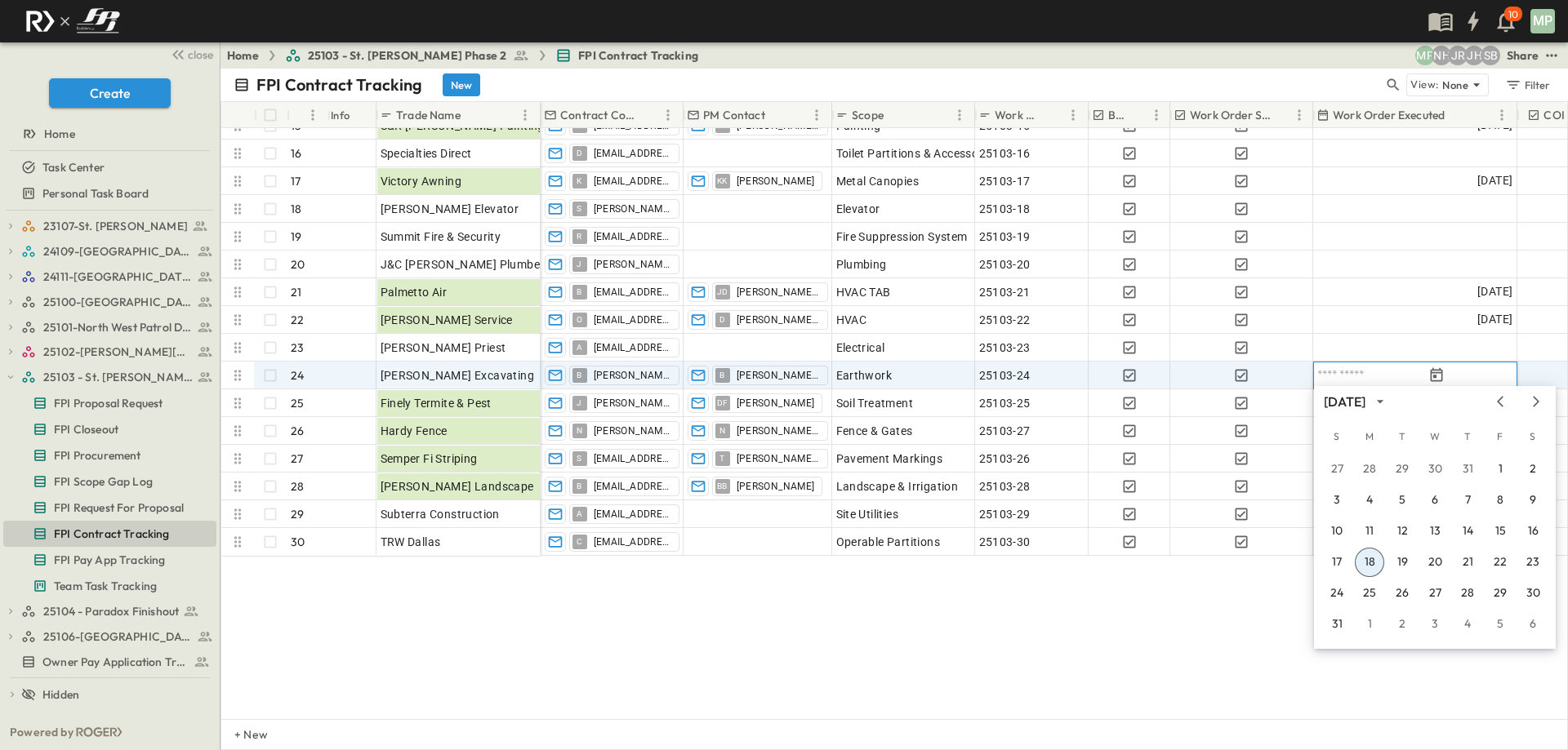
click at [1366, 560] on button "18" at bounding box center [1370, 562] width 29 height 29
click at [1366, 560] on div "Rice Drywall 13 OPEN Rice Drywall Business Flooring Specialists 14 OPEN Busines…" at bounding box center [894, 424] width 1346 height 591
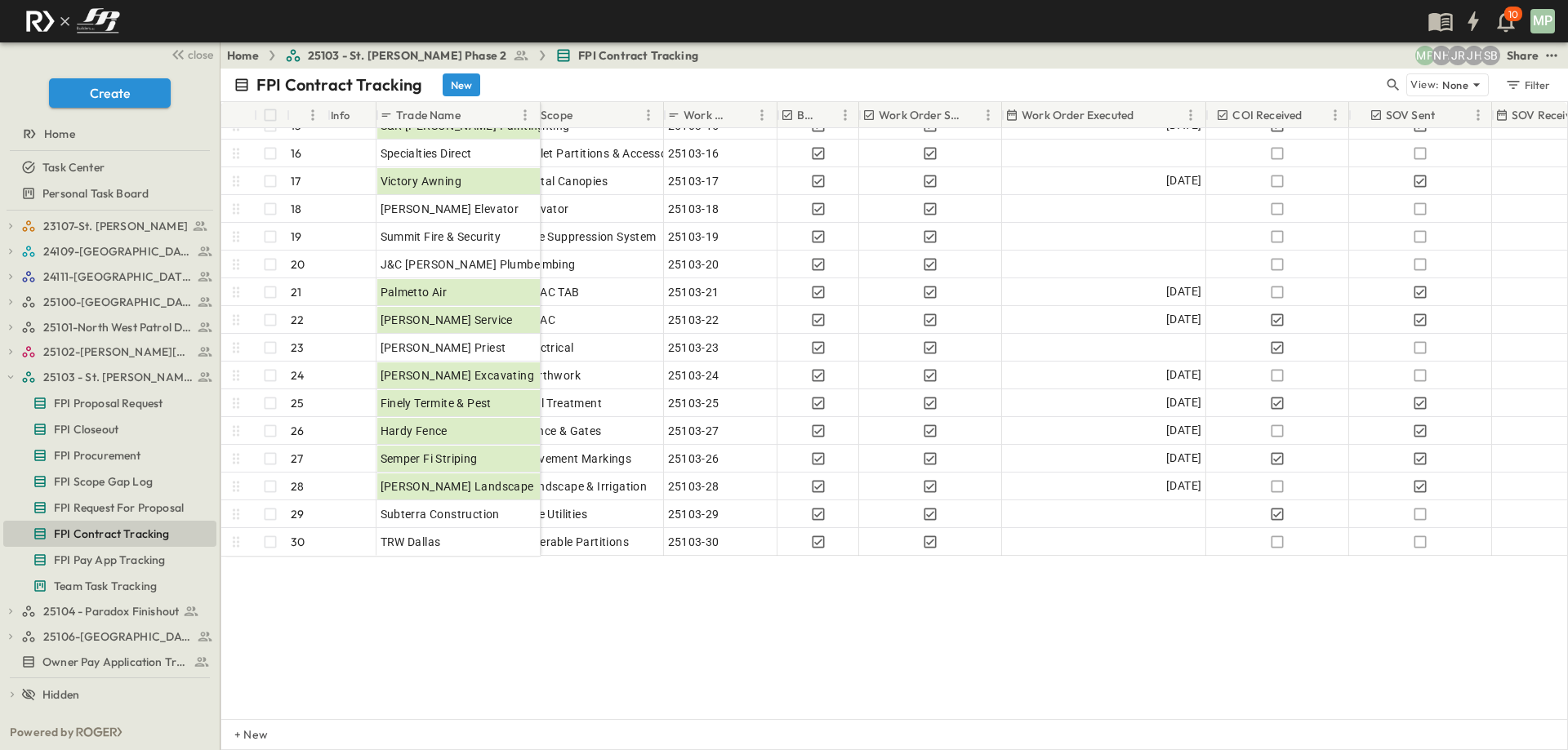
scroll to position [408, 331]
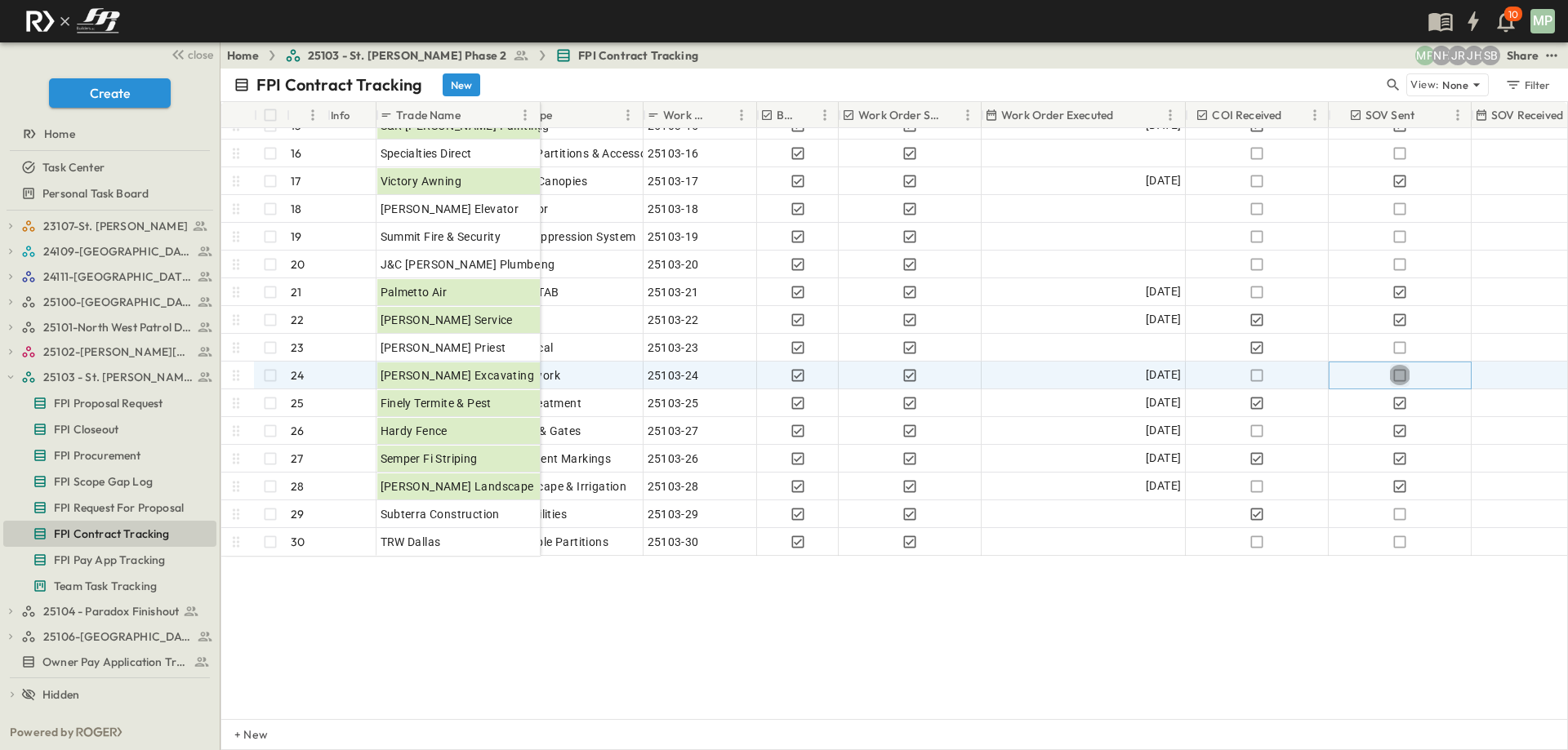
click at [1402, 372] on icon "button" at bounding box center [1399, 375] width 17 height 17
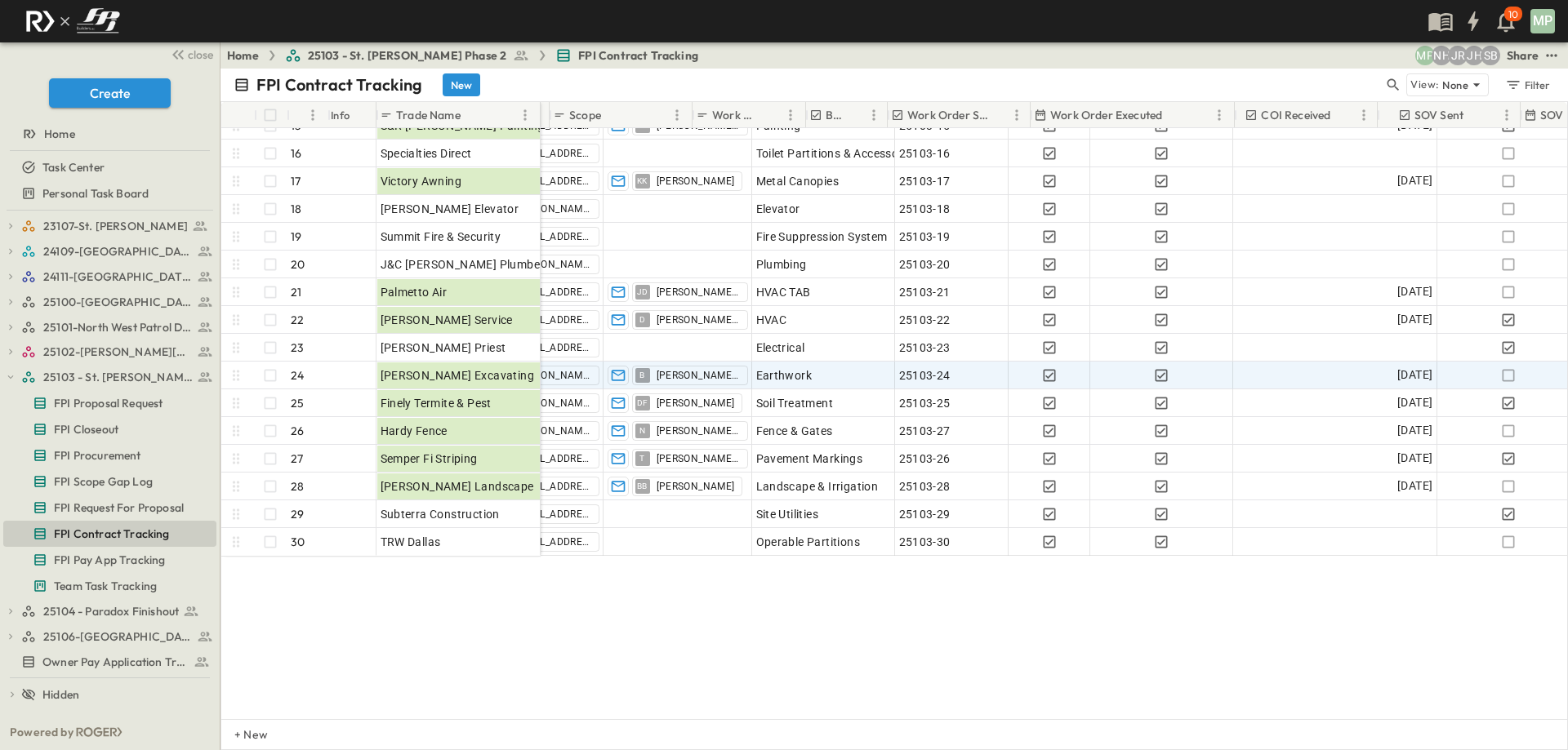
scroll to position [408, 0]
